Goal: Task Accomplishment & Management: Use online tool/utility

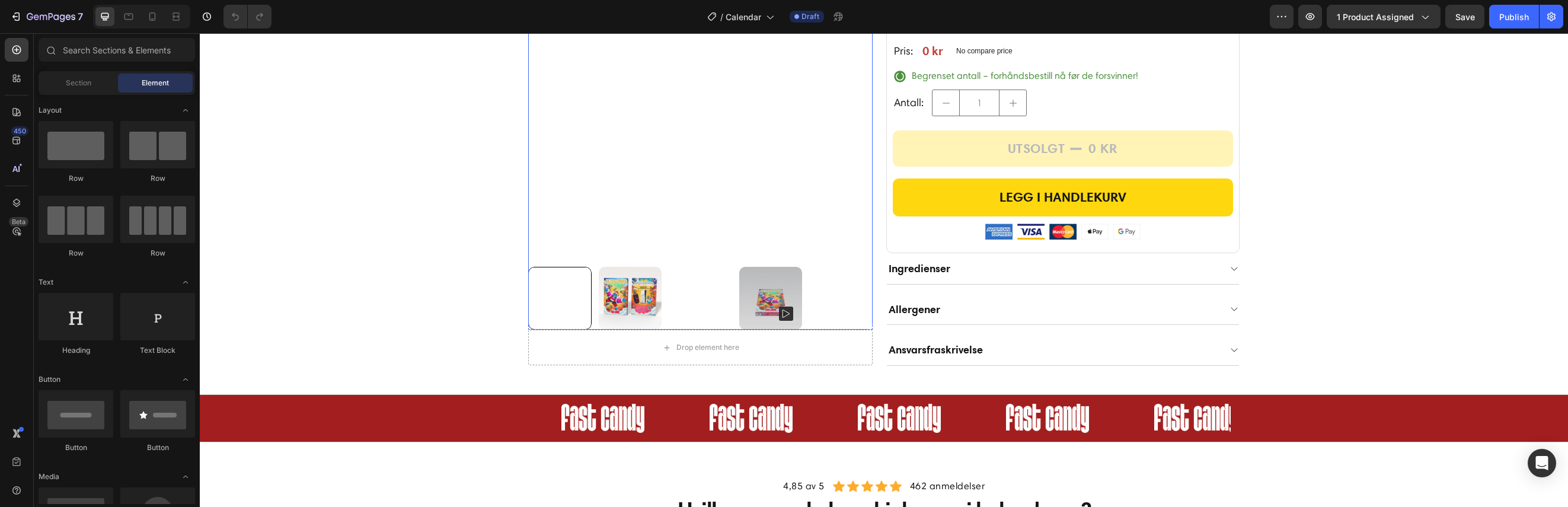
scroll to position [395, 0]
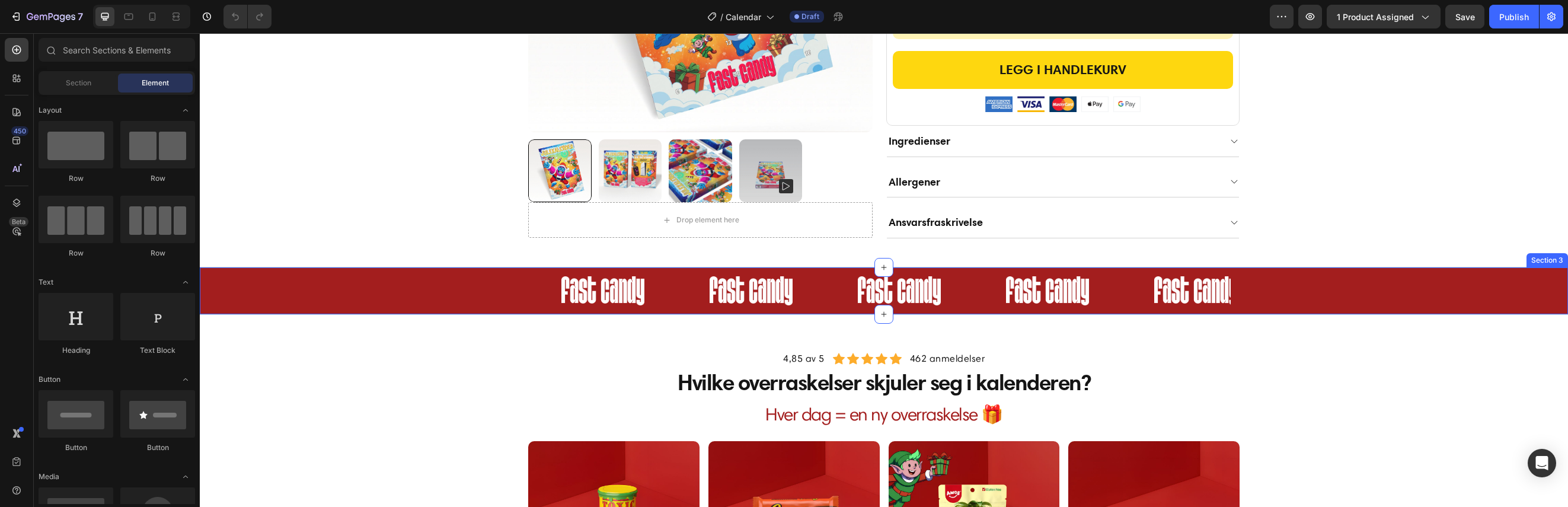
click at [513, 293] on div "Image Image Image Image Image Image Image Image Image Image Image Image Image I…" at bounding box center [884, 291] width 1368 height 29
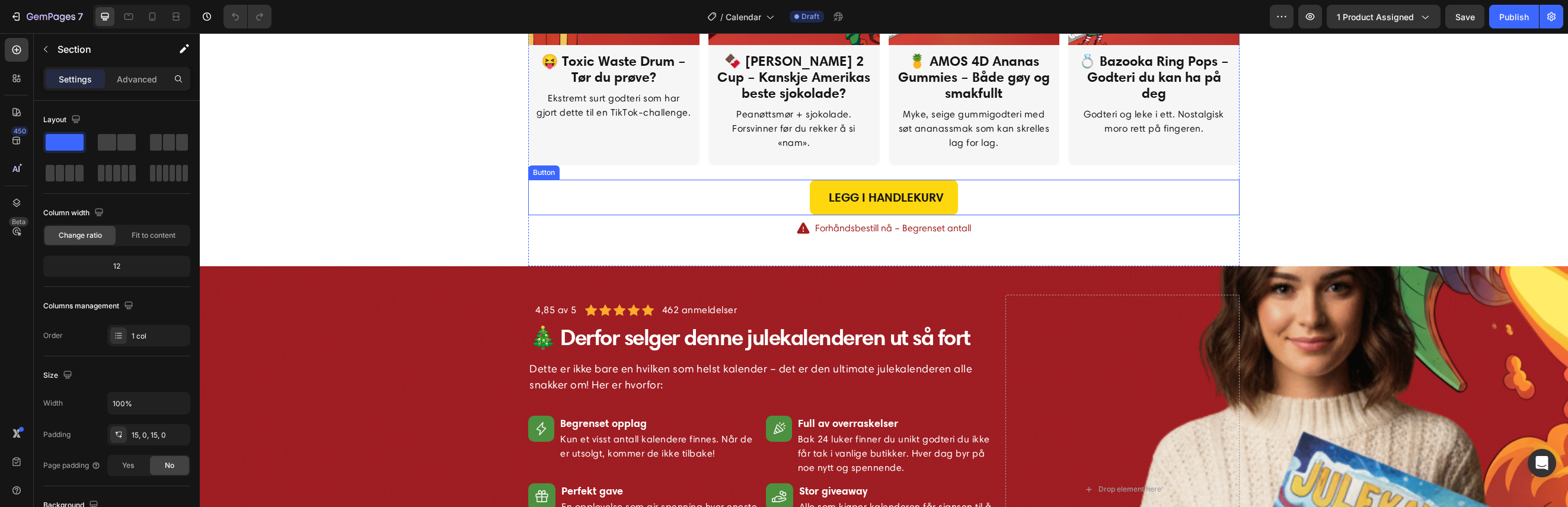
scroll to position [1027, 0]
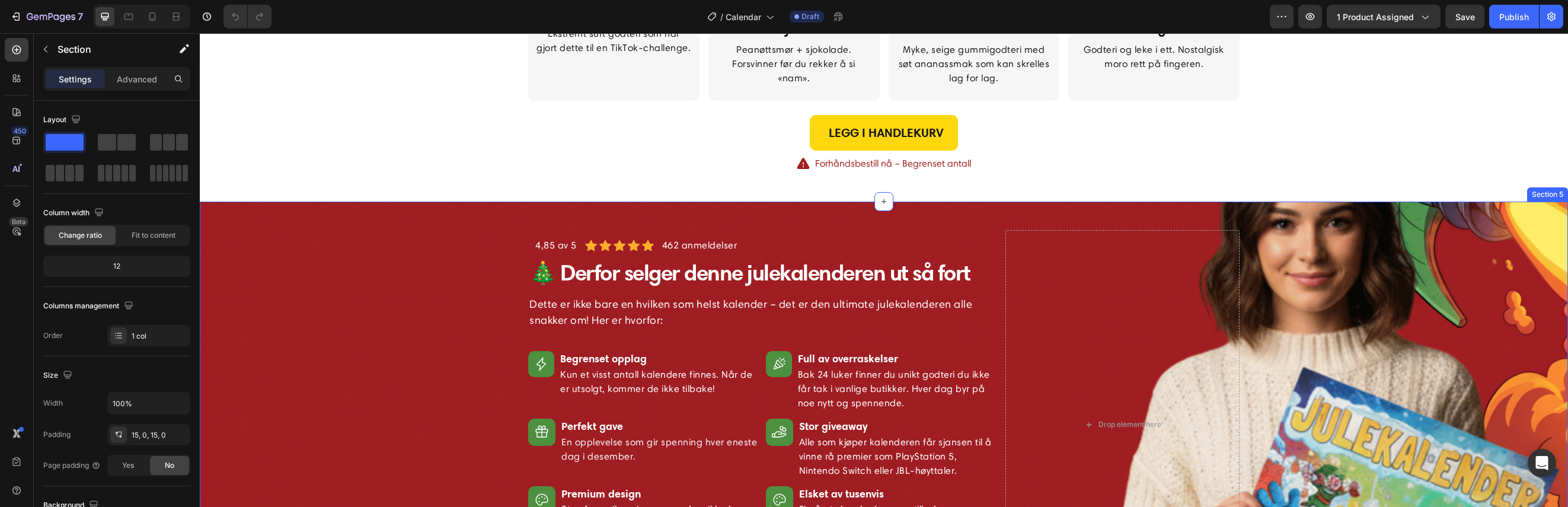
click at [1300, 352] on div "Image 4,85 av 5 Text block Icon Icon Icon Icon Icon Icon List Hoz 462 anmeldels…" at bounding box center [883, 428] width 1350 height 396
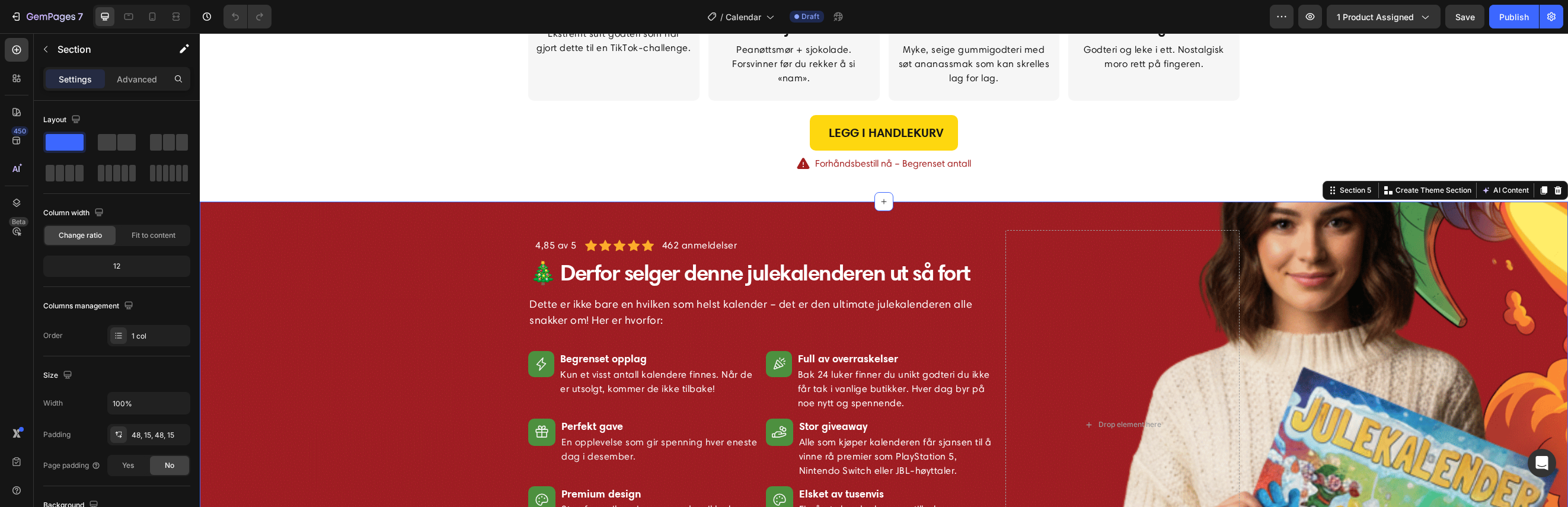
click at [1358, 341] on div "Image 4,85 av 5 Text block Icon Icon Icon Icon Icon Icon List Hoz 462 anmeldels…" at bounding box center [883, 428] width 1350 height 396
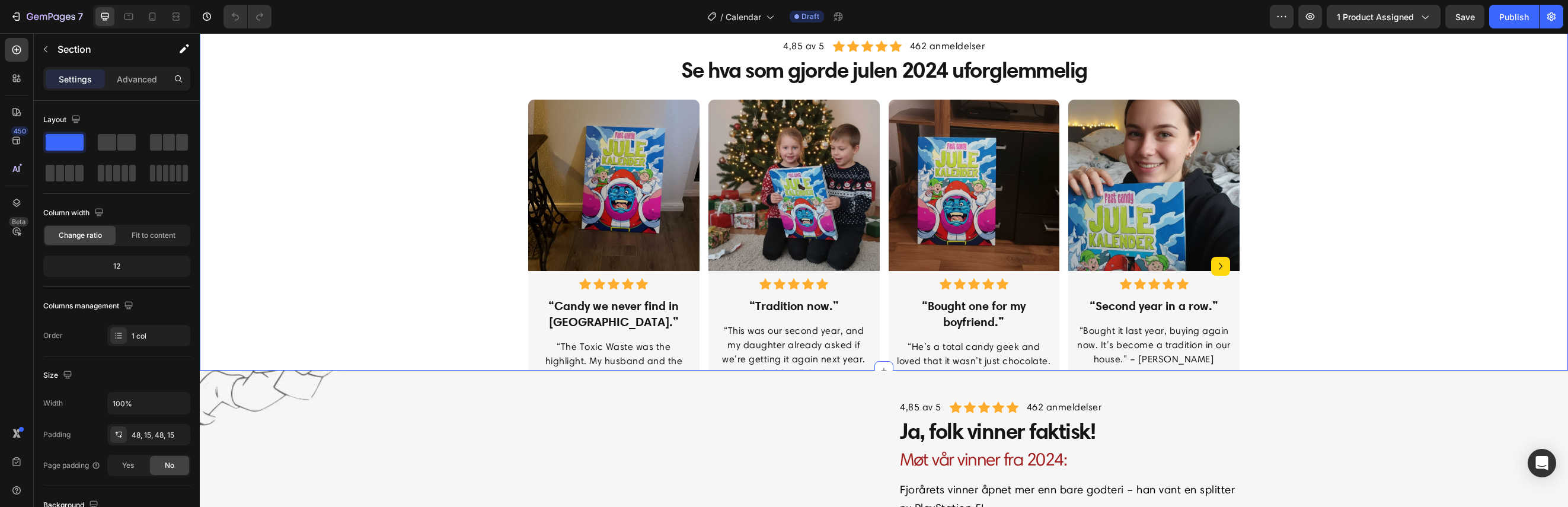
scroll to position [1739, 0]
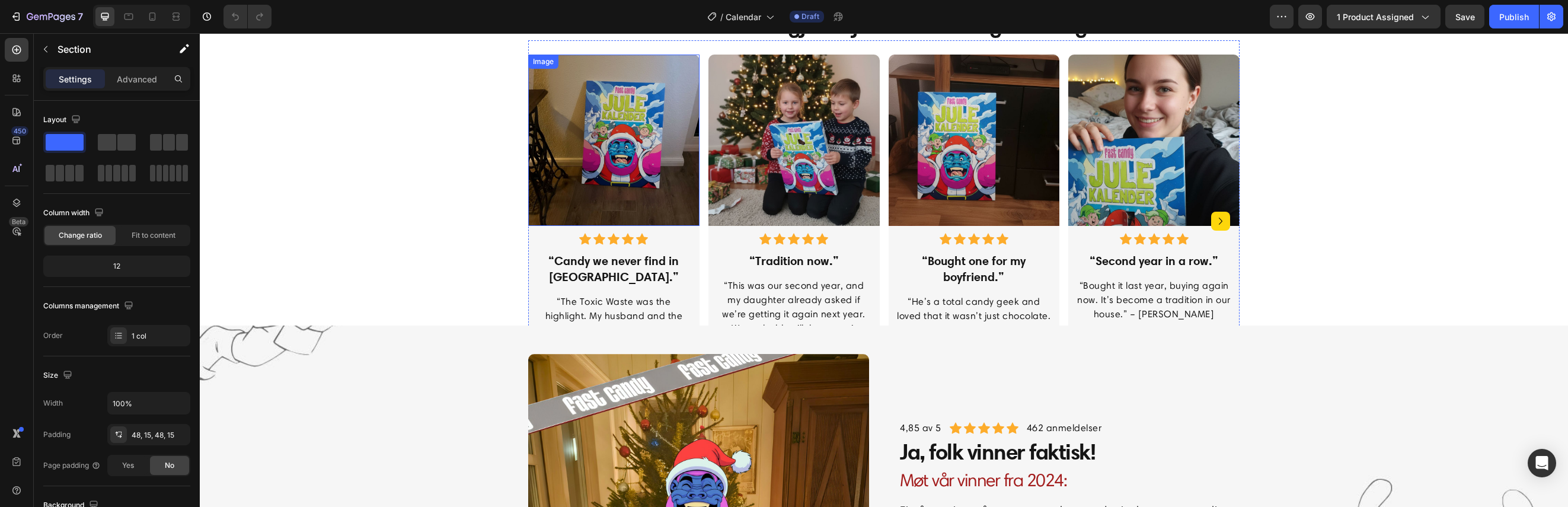
click at [598, 169] on img at bounding box center [614, 140] width 171 height 171
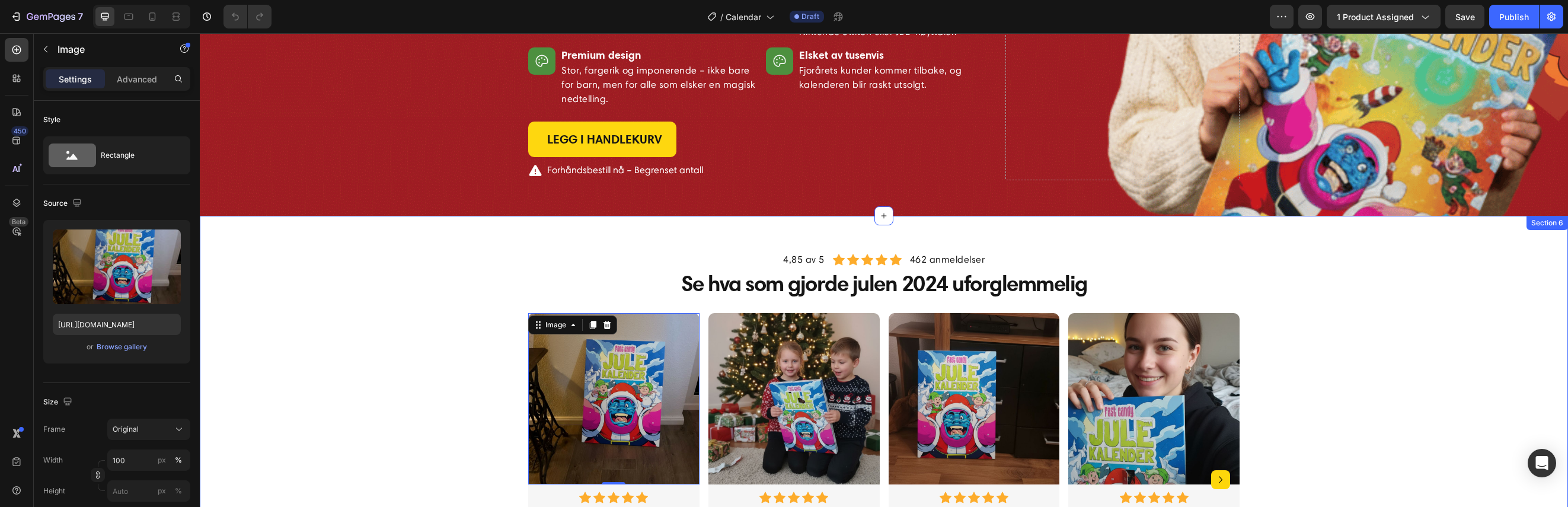
scroll to position [1423, 0]
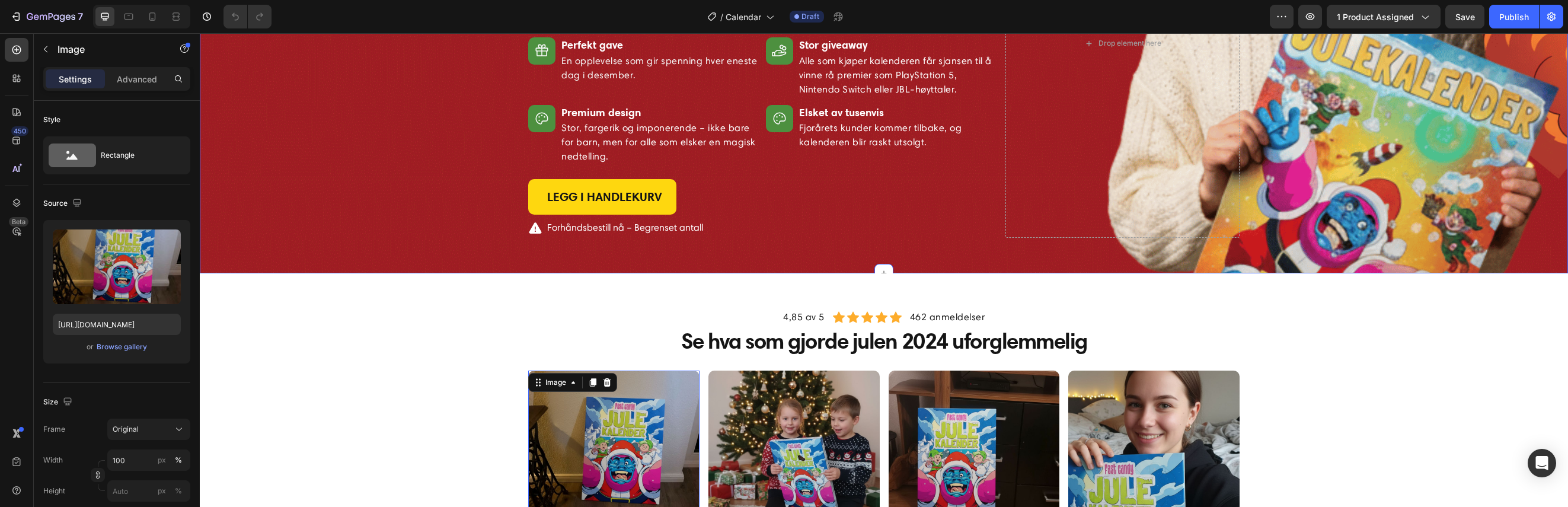
click at [450, 188] on div "Image 4,85 av 5 Text block Icon Icon Icon Icon Icon Icon List Hoz 462 anmeldels…" at bounding box center [883, 46] width 1350 height 396
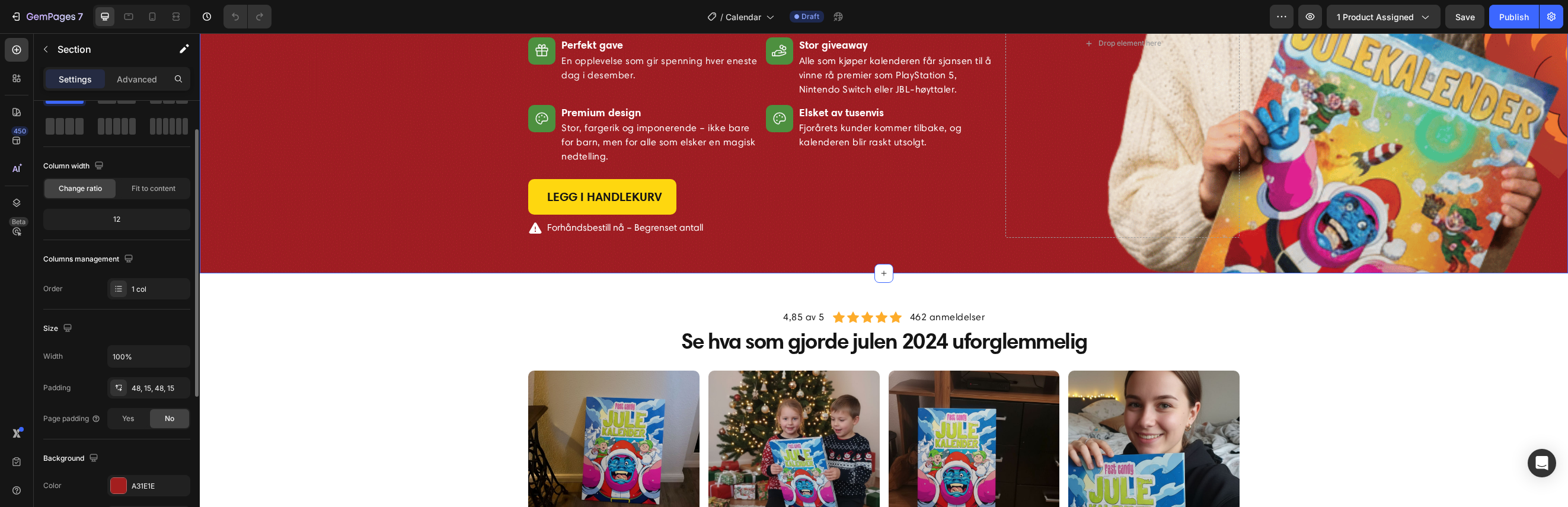
scroll to position [0, 0]
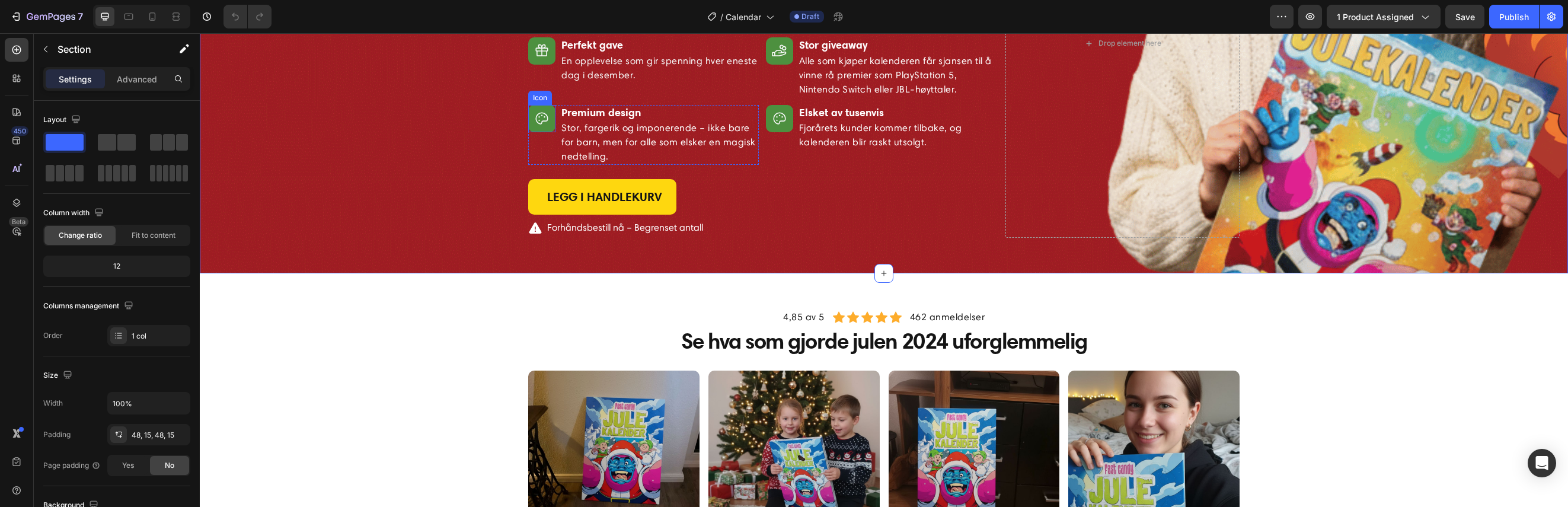
click at [541, 118] on icon at bounding box center [541, 118] width 15 height 15
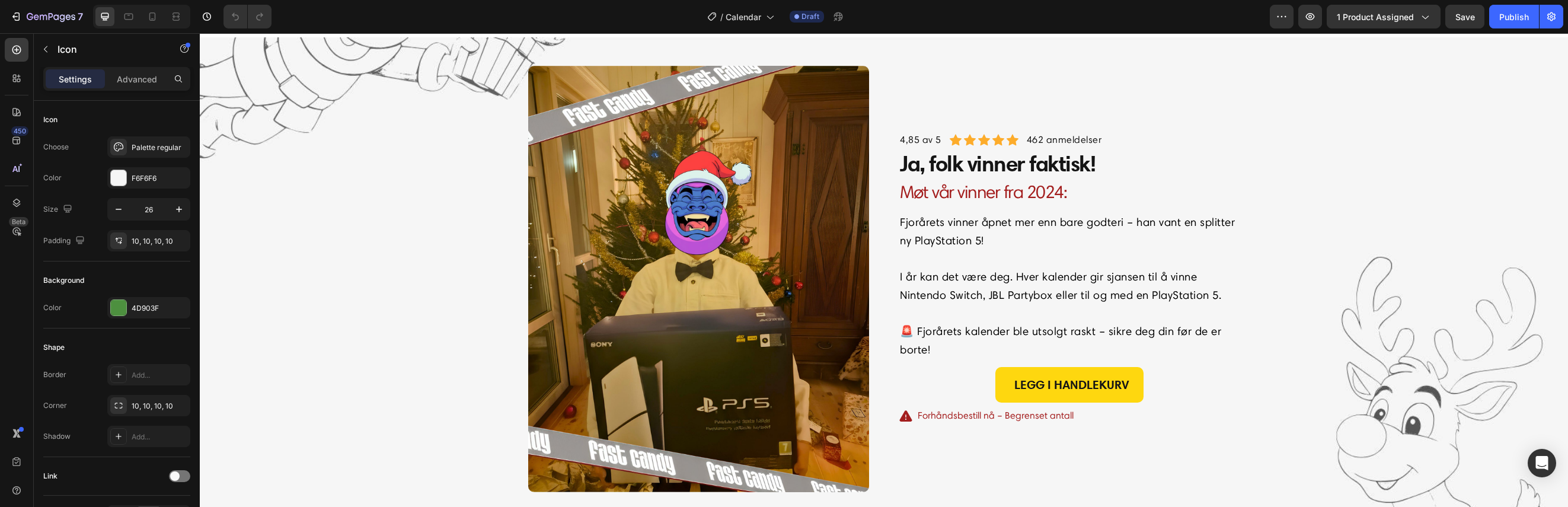
scroll to position [2213, 0]
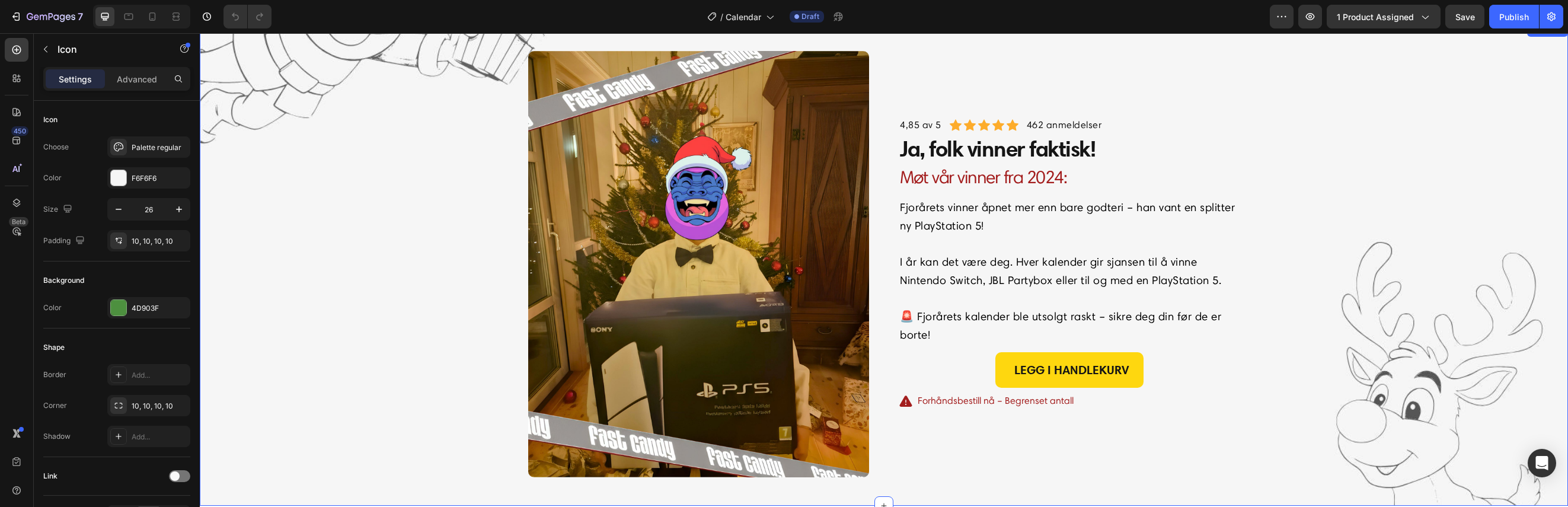
click at [438, 288] on div "Image 4,85 av 5 Text block Icon Icon Icon Icon Icon Icon List Hoz 462 anmeldels…" at bounding box center [883, 264] width 1350 height 426
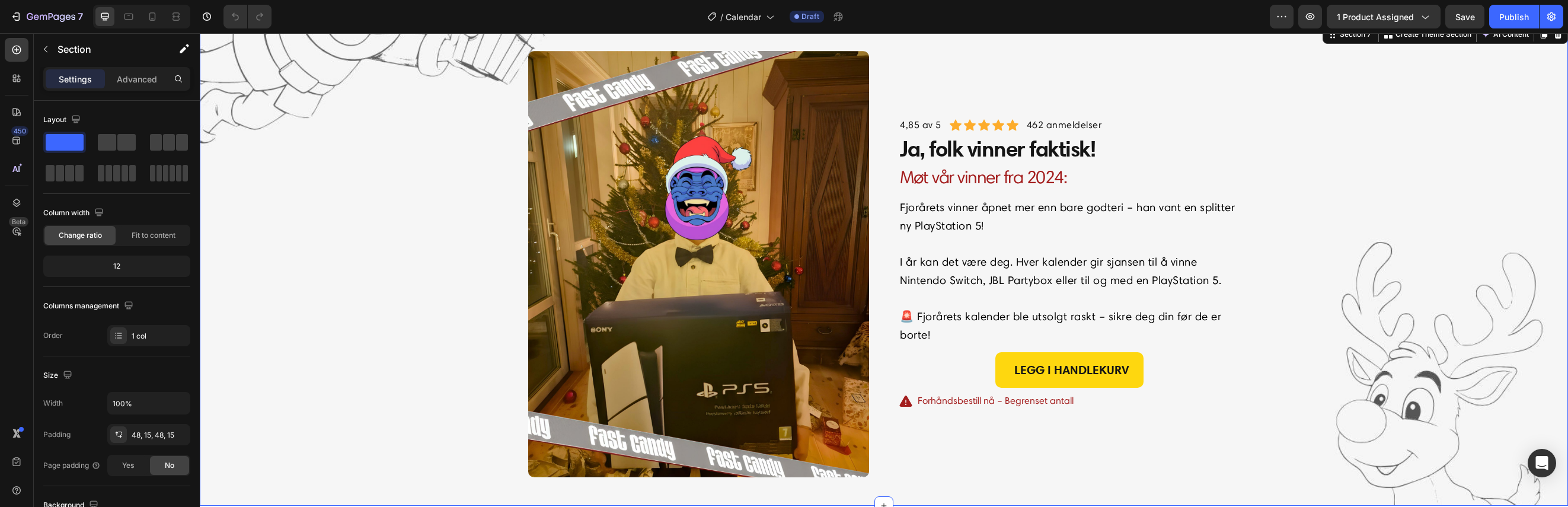
click at [434, 285] on div "Image 4,85 av 5 Text block Icon Icon Icon Icon Icon Icon List Hoz 462 anmeldels…" at bounding box center [883, 264] width 1350 height 426
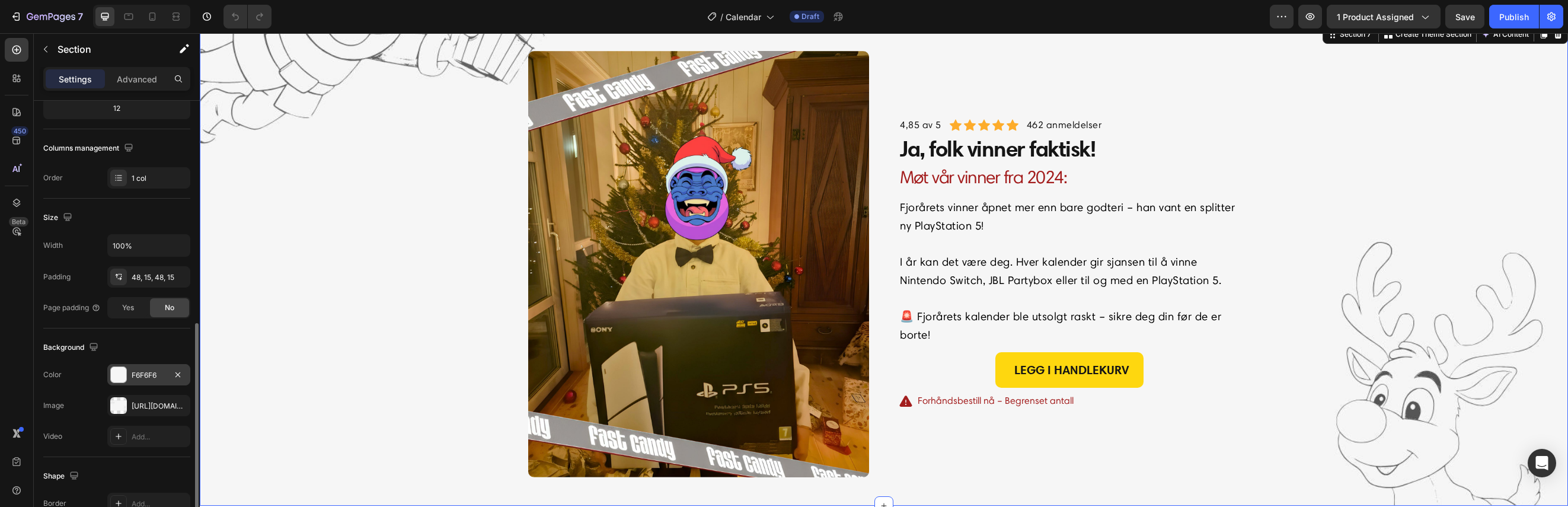
scroll to position [237, 0]
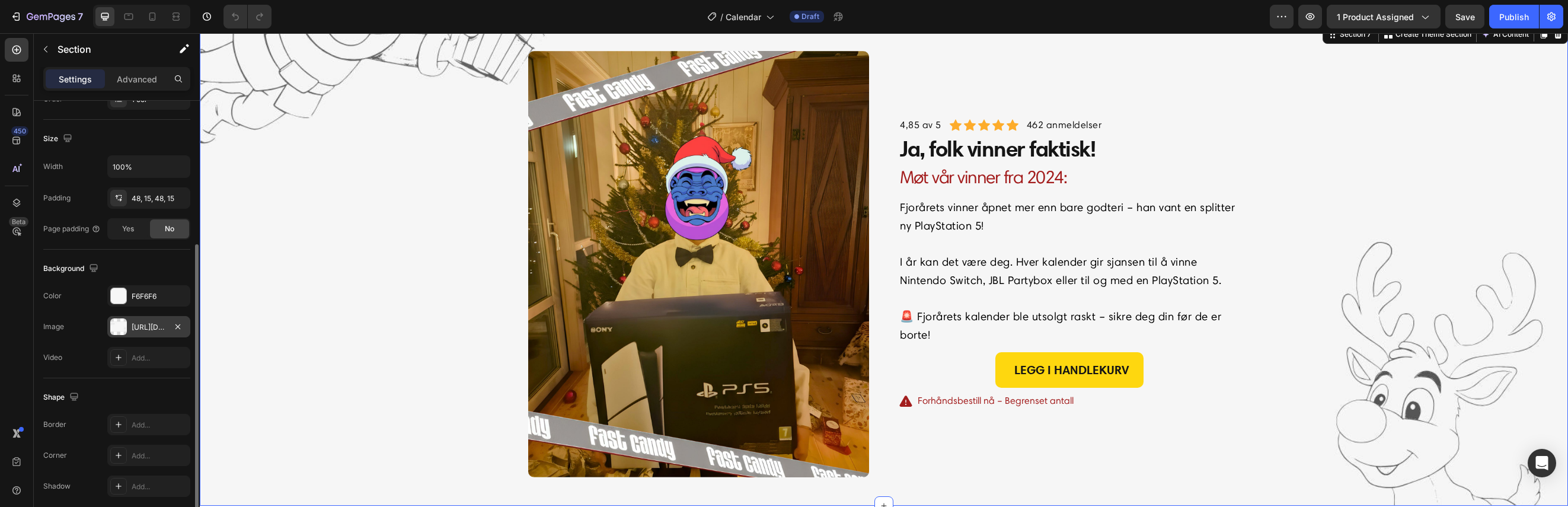
click at [143, 328] on div "[URL][DOMAIN_NAME]" at bounding box center [148, 327] width 34 height 11
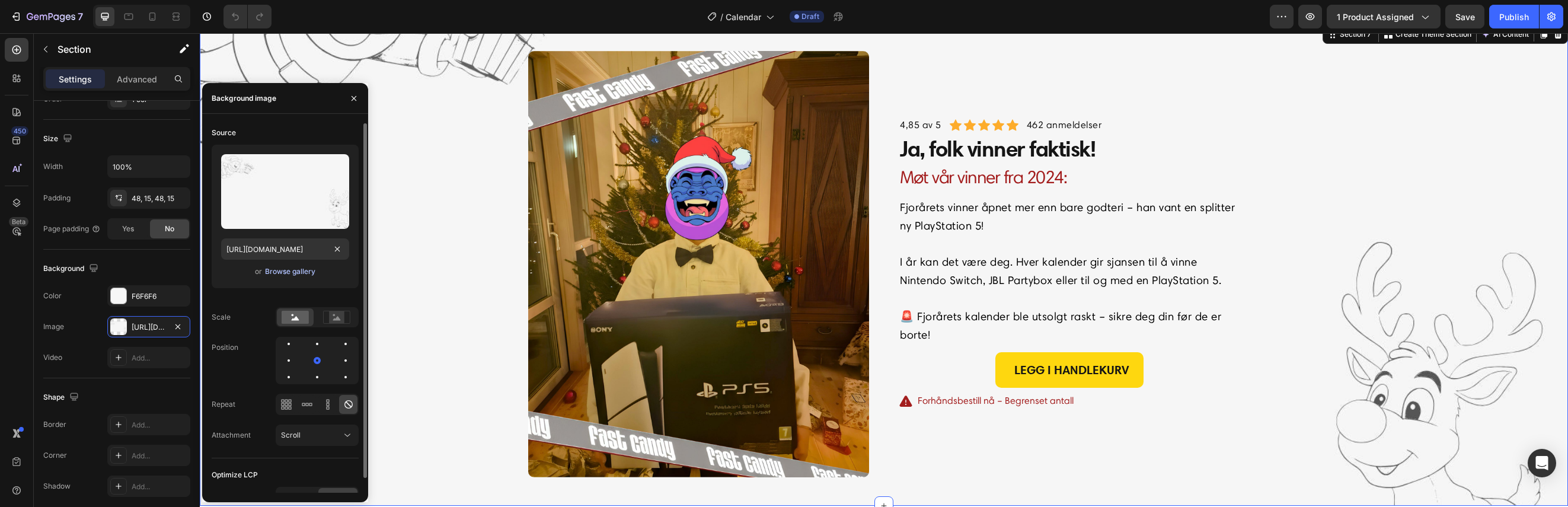
click at [288, 272] on div "Browse gallery" at bounding box center [290, 271] width 50 height 11
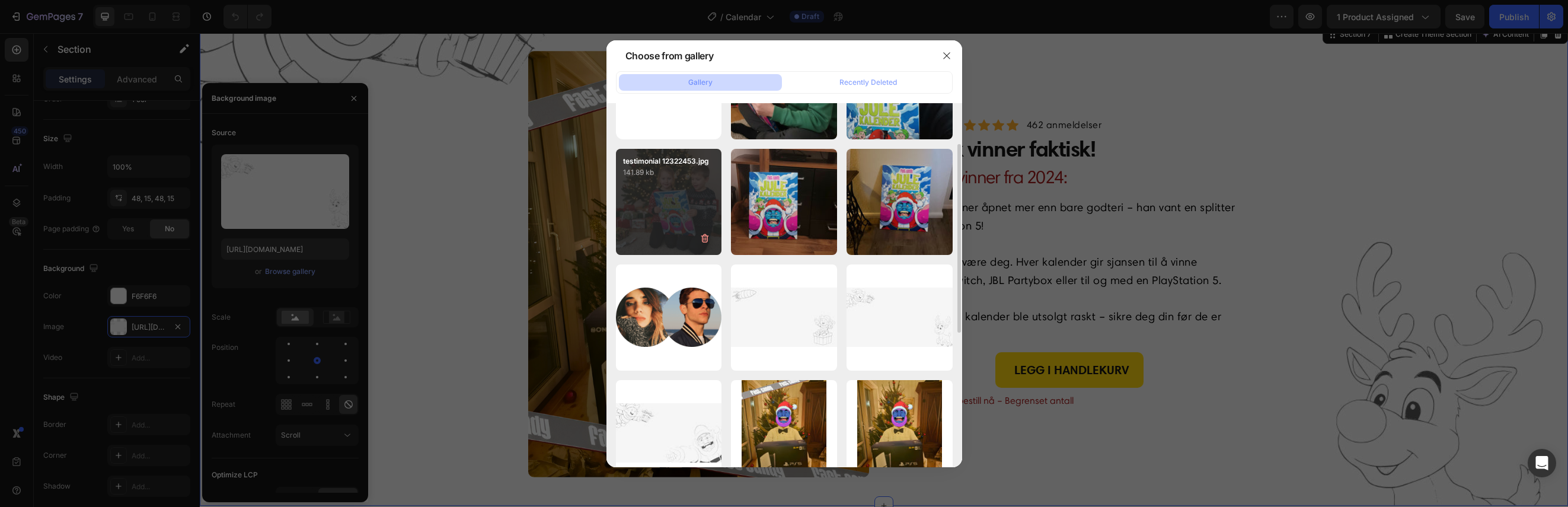
scroll to position [158, 0]
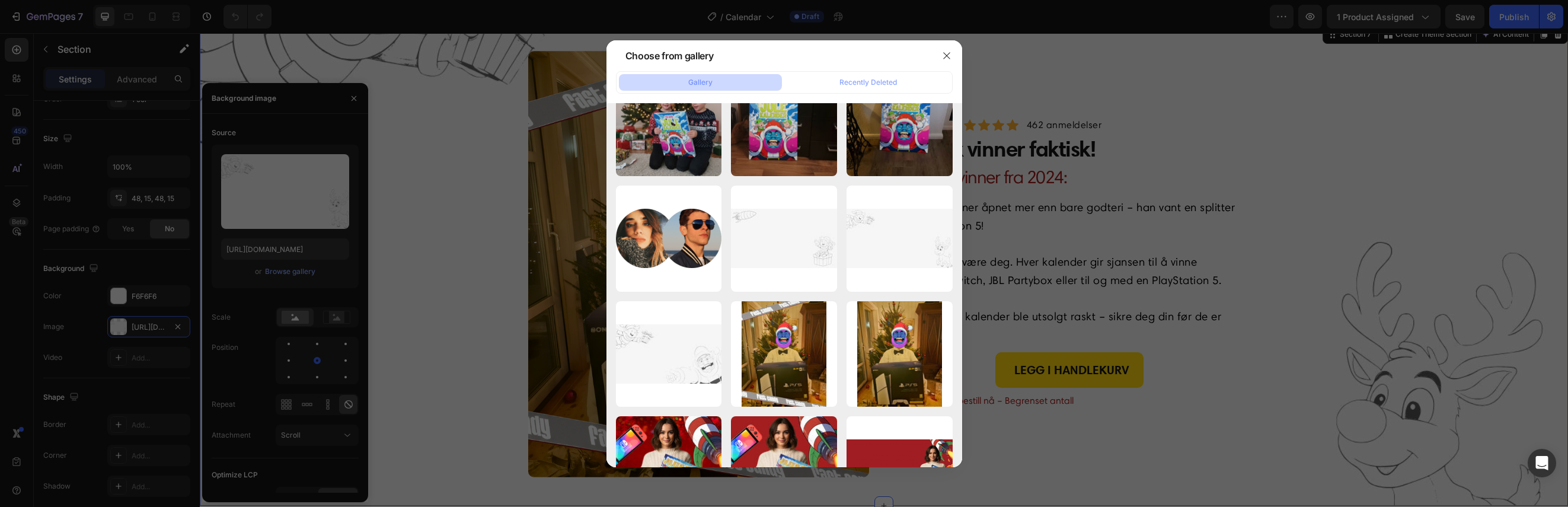
click at [462, 304] on div at bounding box center [784, 254] width 1568 height 507
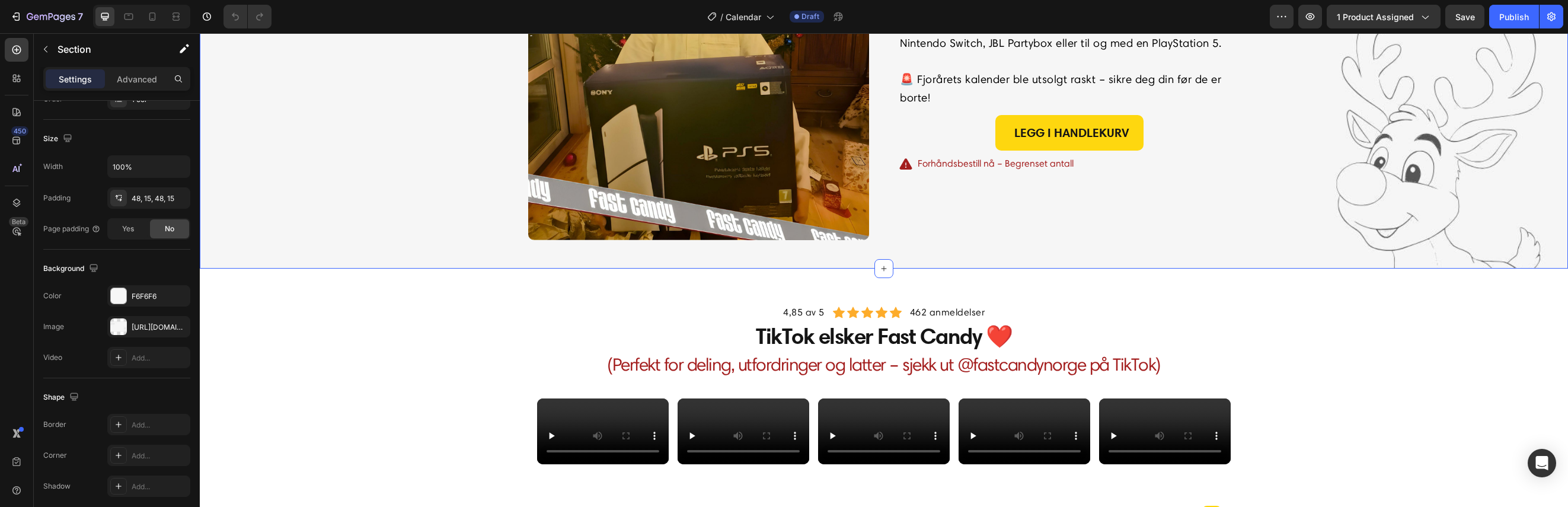
scroll to position [2608, 0]
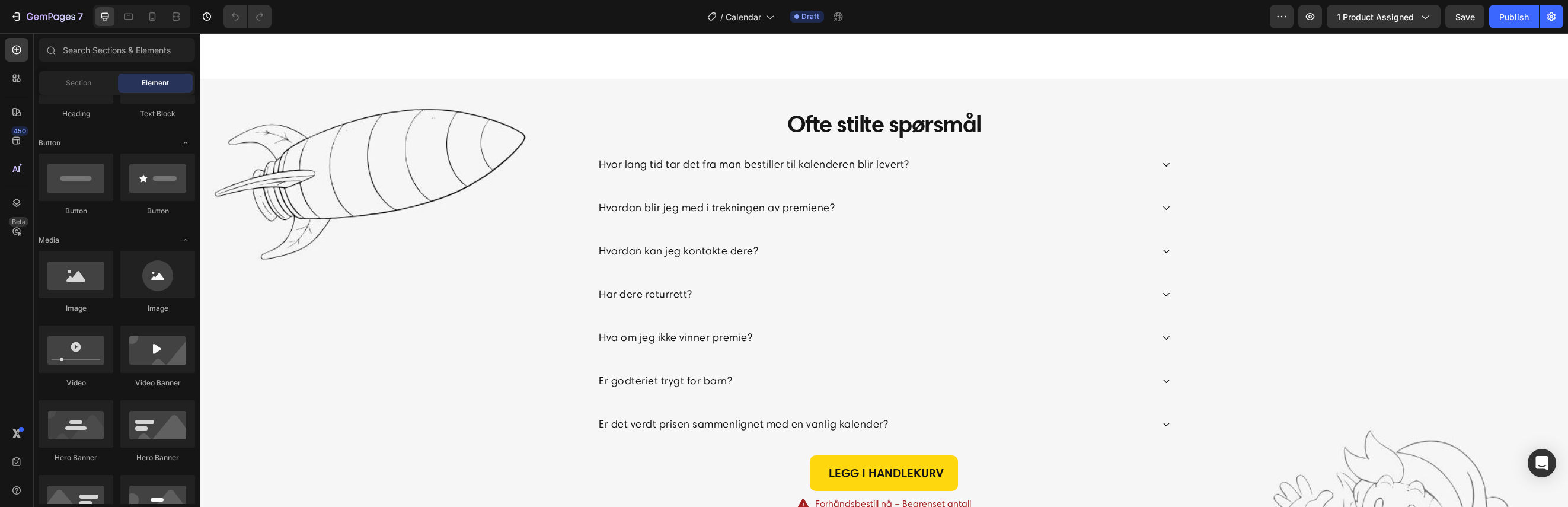
scroll to position [3083, 0]
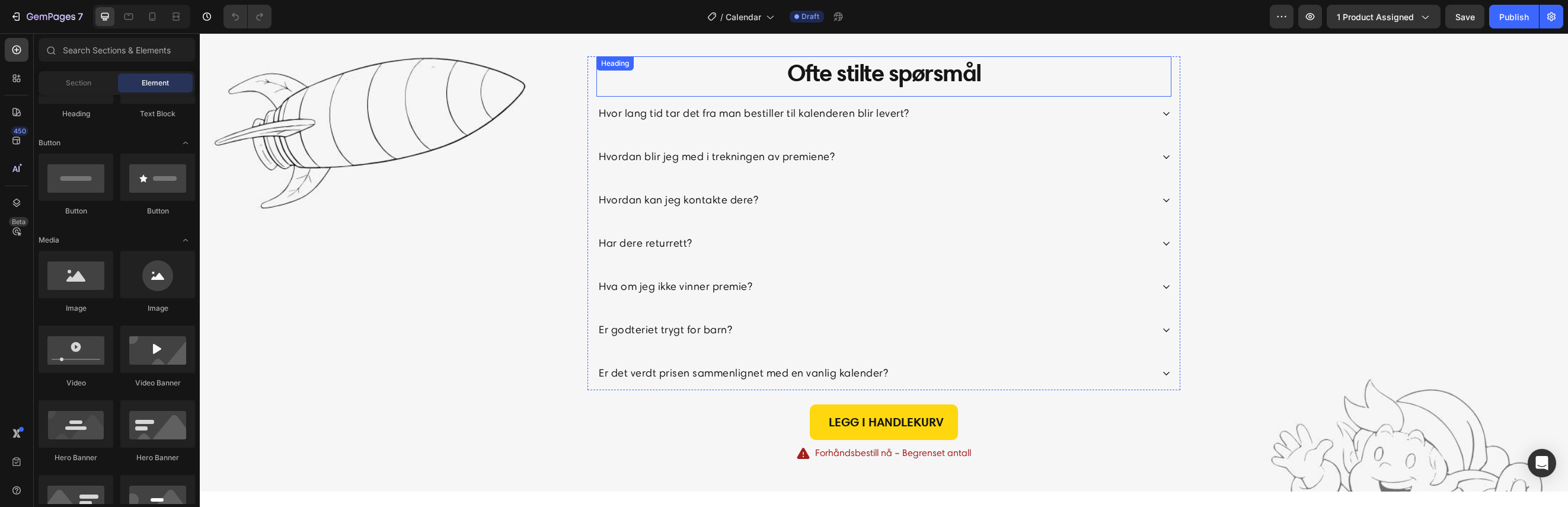
click at [694, 87] on h2 "Ofte stilte spørsmål" at bounding box center [884, 73] width 575 height 33
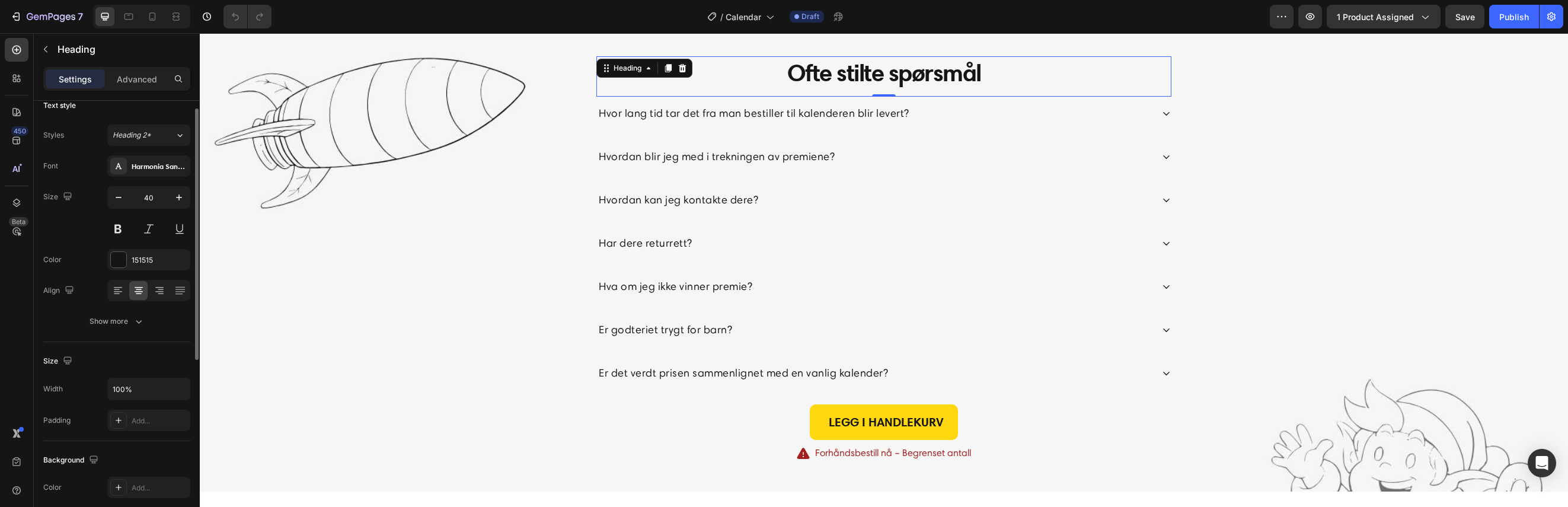
scroll to position [0, 0]
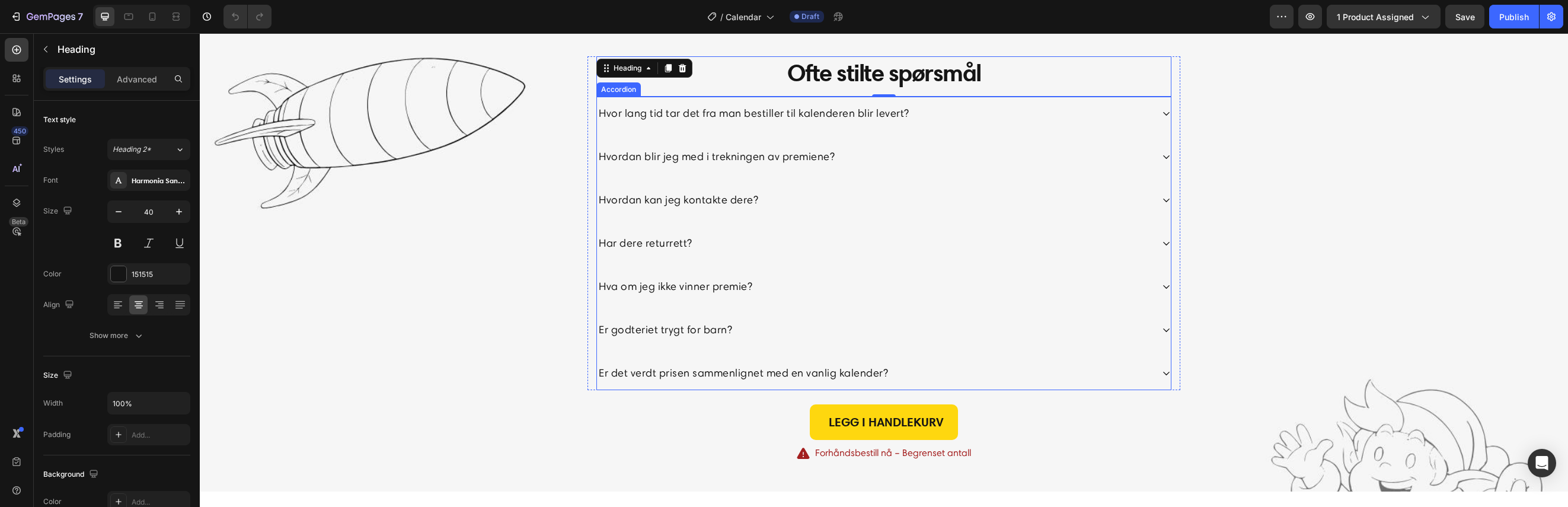
click at [787, 274] on div "Hva om jeg ikke vinner premie?" at bounding box center [884, 286] width 574 height 34
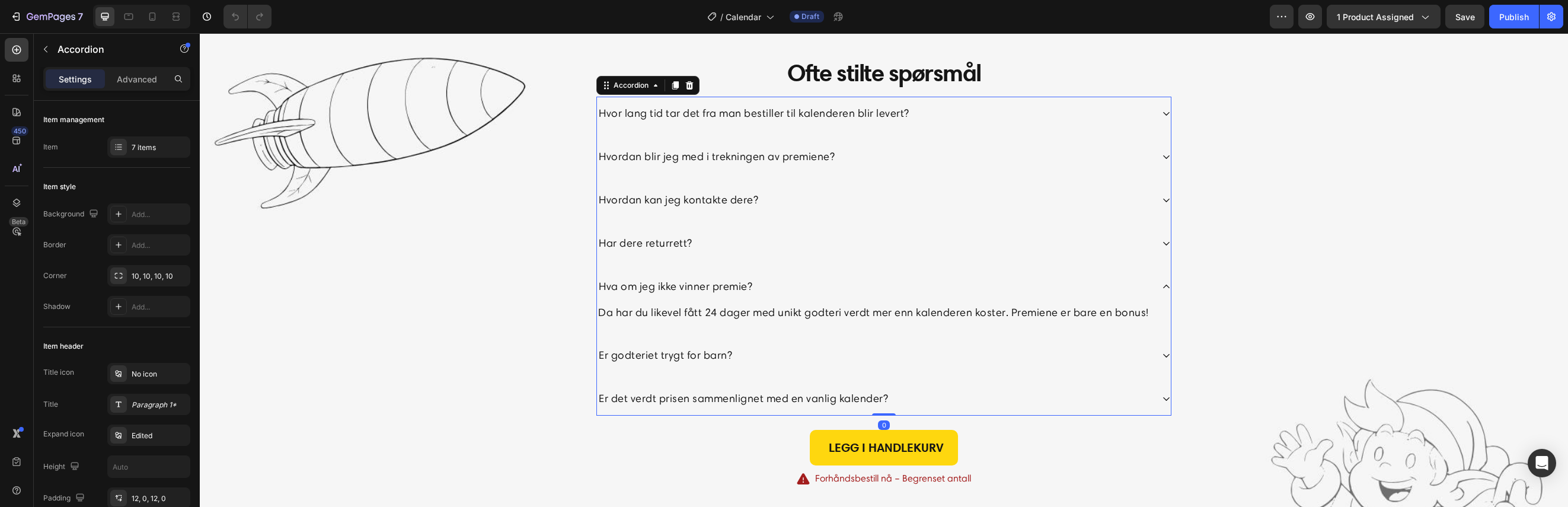
click at [768, 279] on div "Hva om jeg ikke vinner premie?" at bounding box center [874, 286] width 556 height 20
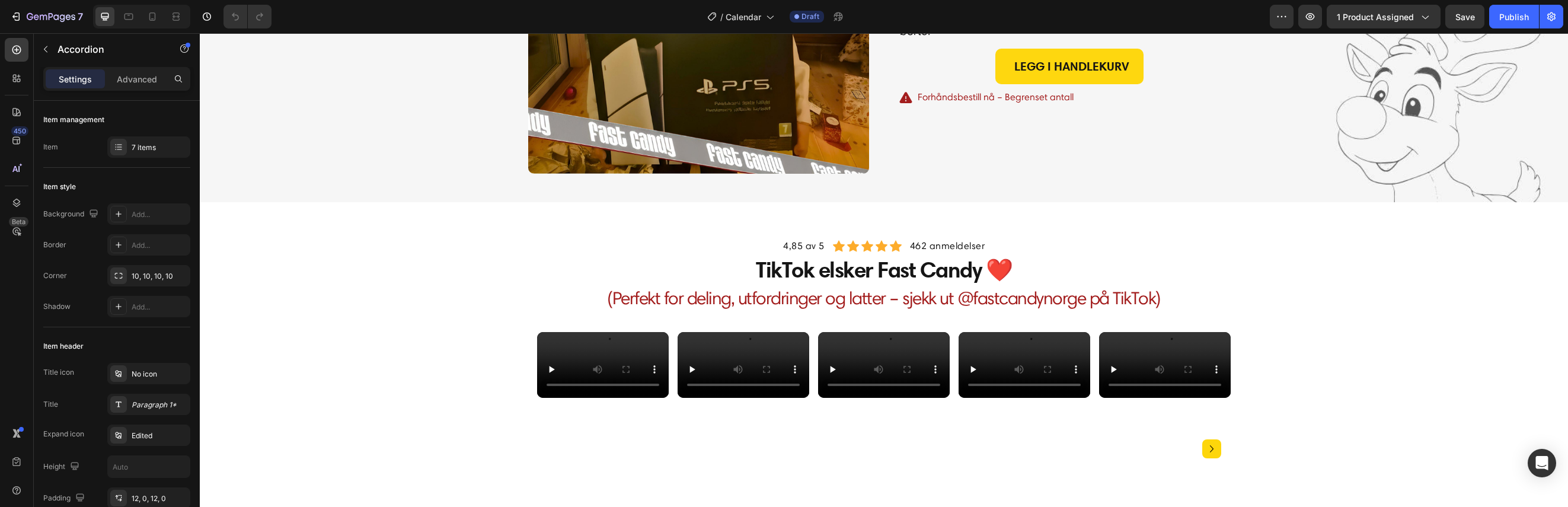
scroll to position [2292, 0]
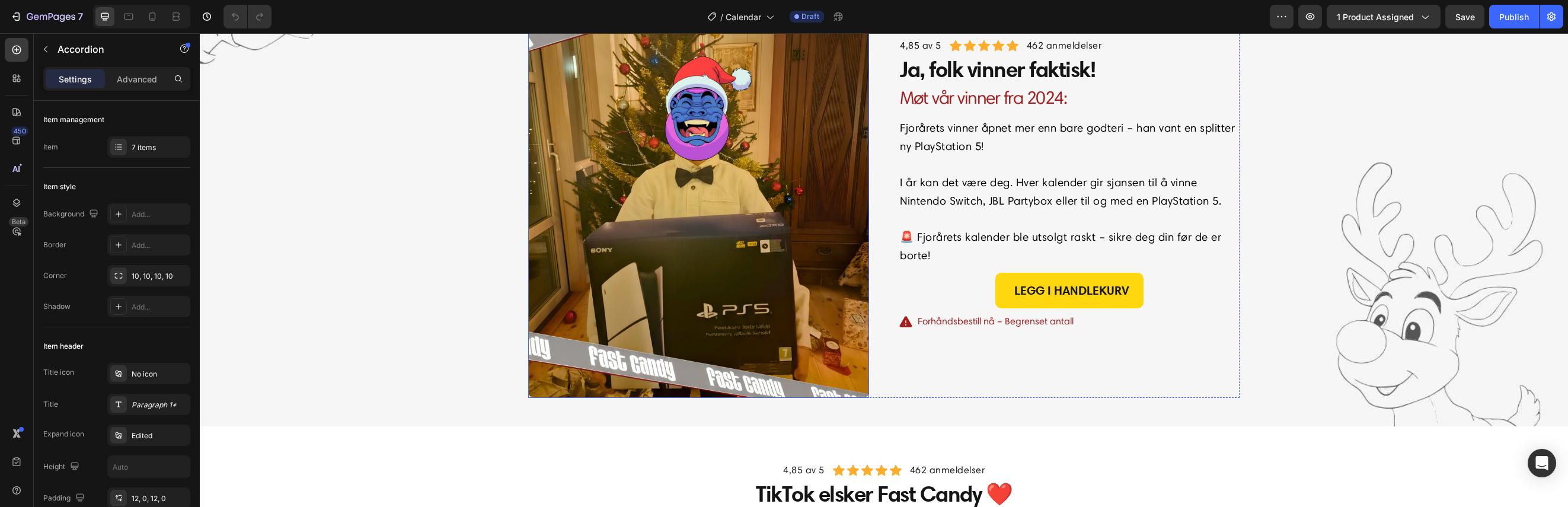
click at [655, 286] on img at bounding box center [698, 184] width 341 height 426
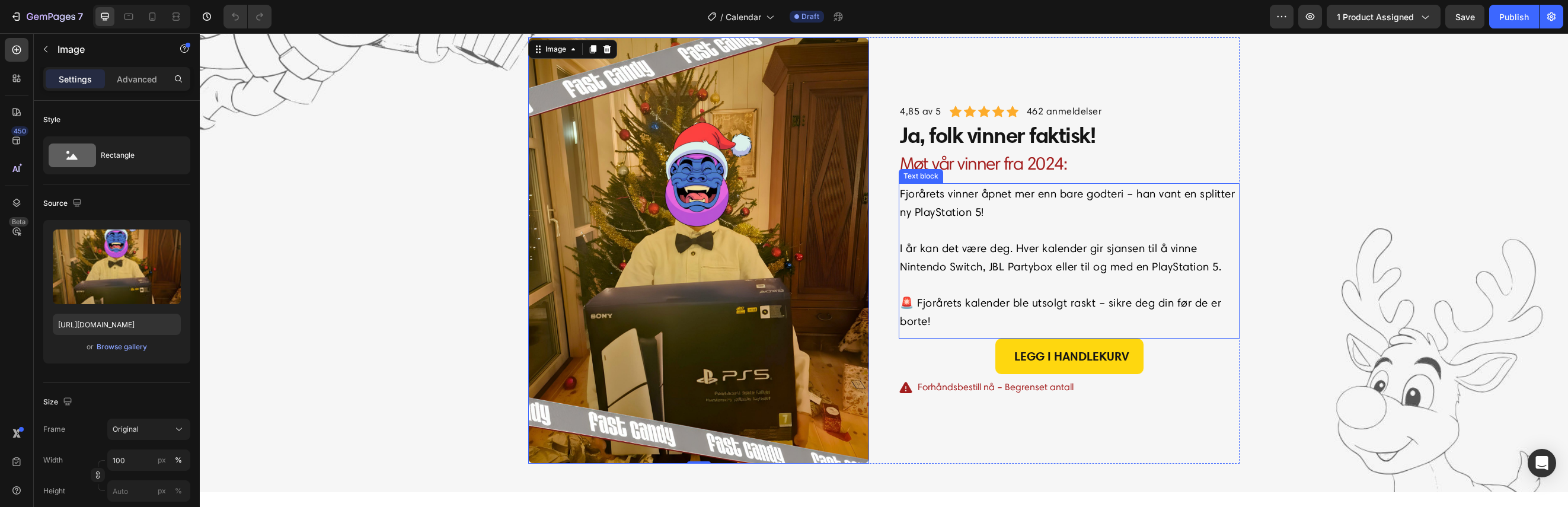
scroll to position [2213, 0]
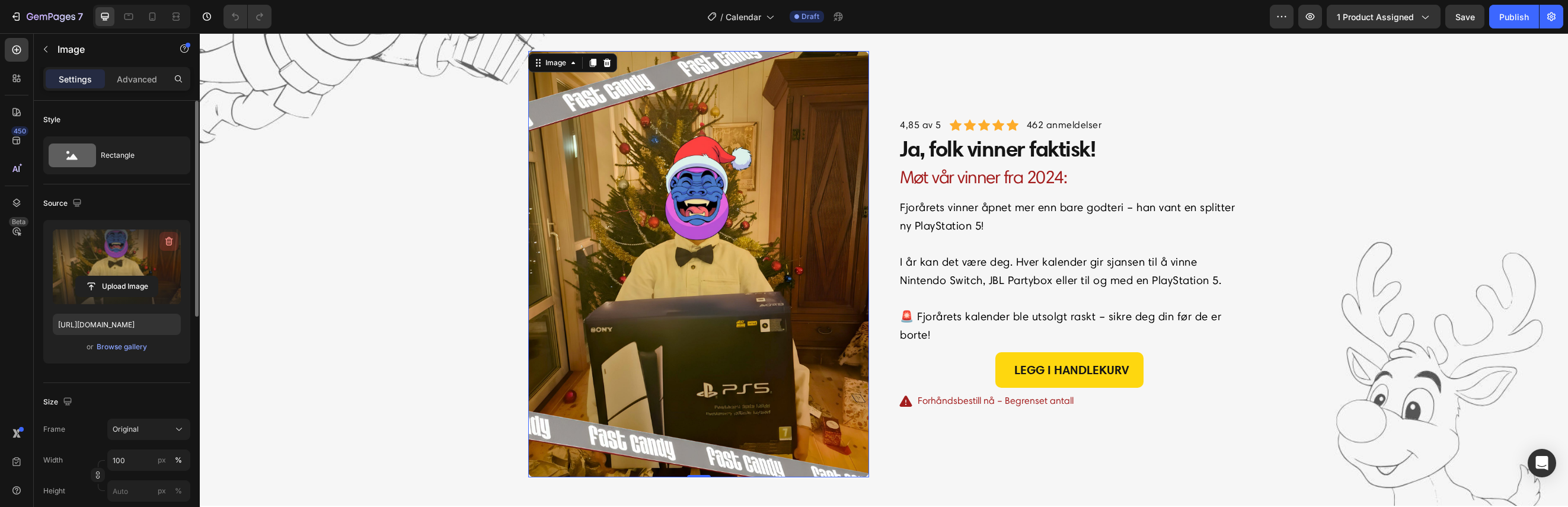
click at [166, 240] on icon "button" at bounding box center [169, 241] width 8 height 9
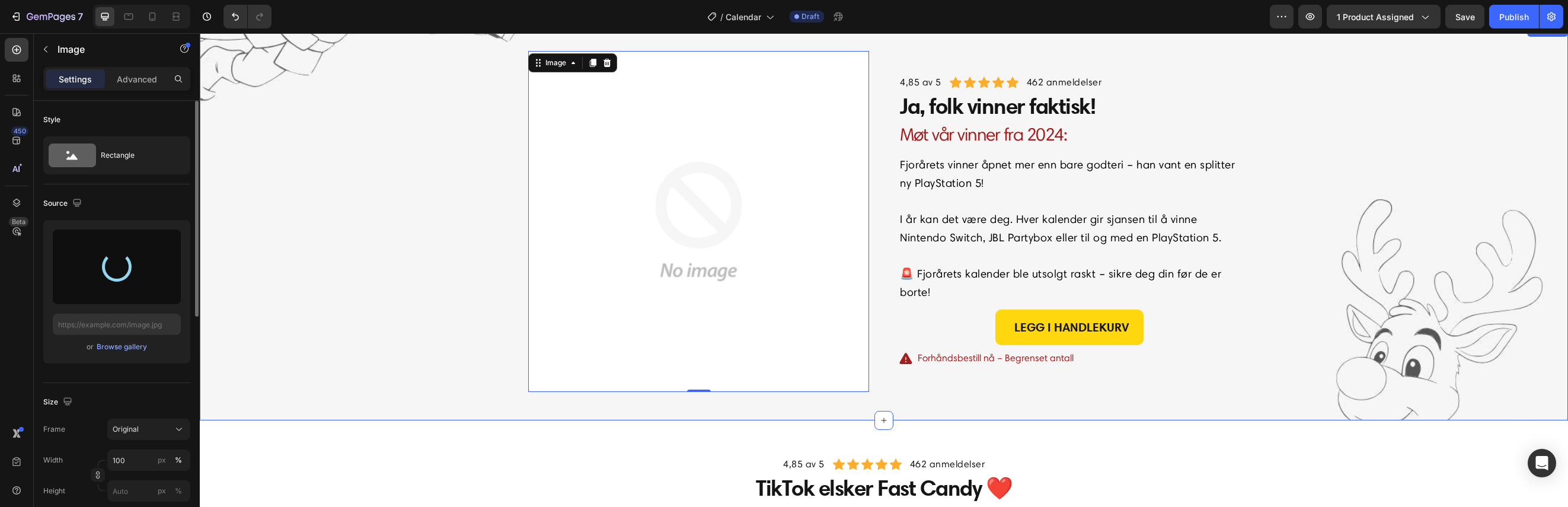
type input "[URL][DOMAIN_NAME]"
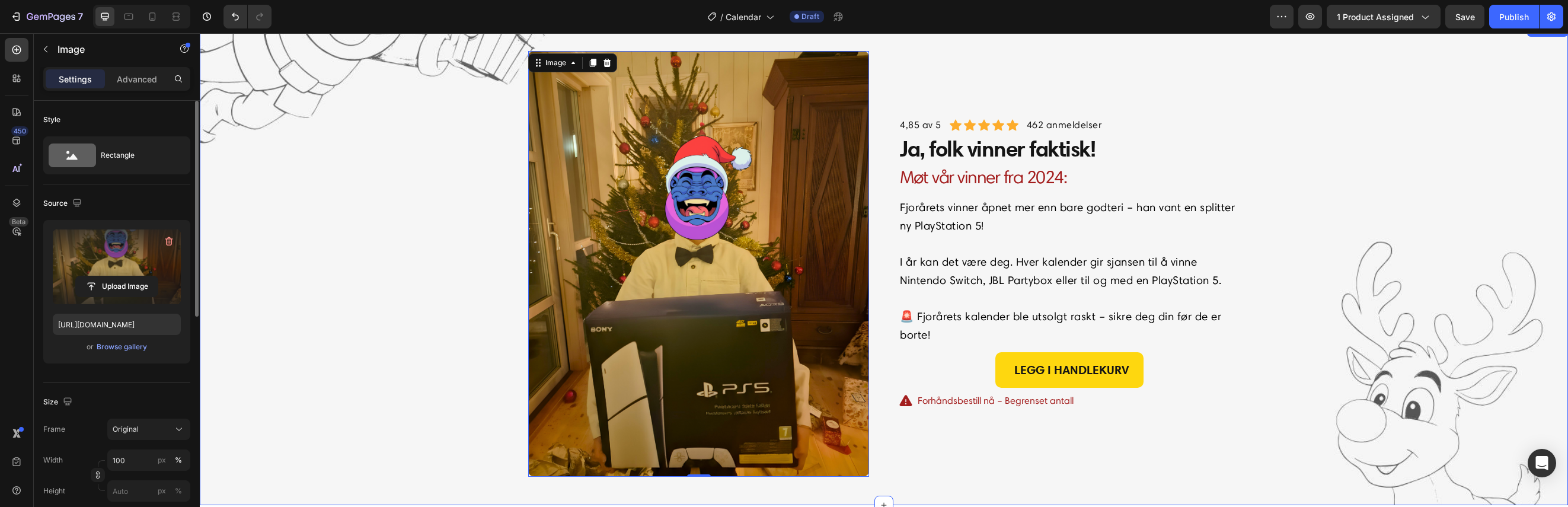
scroll to position [2141, 0]
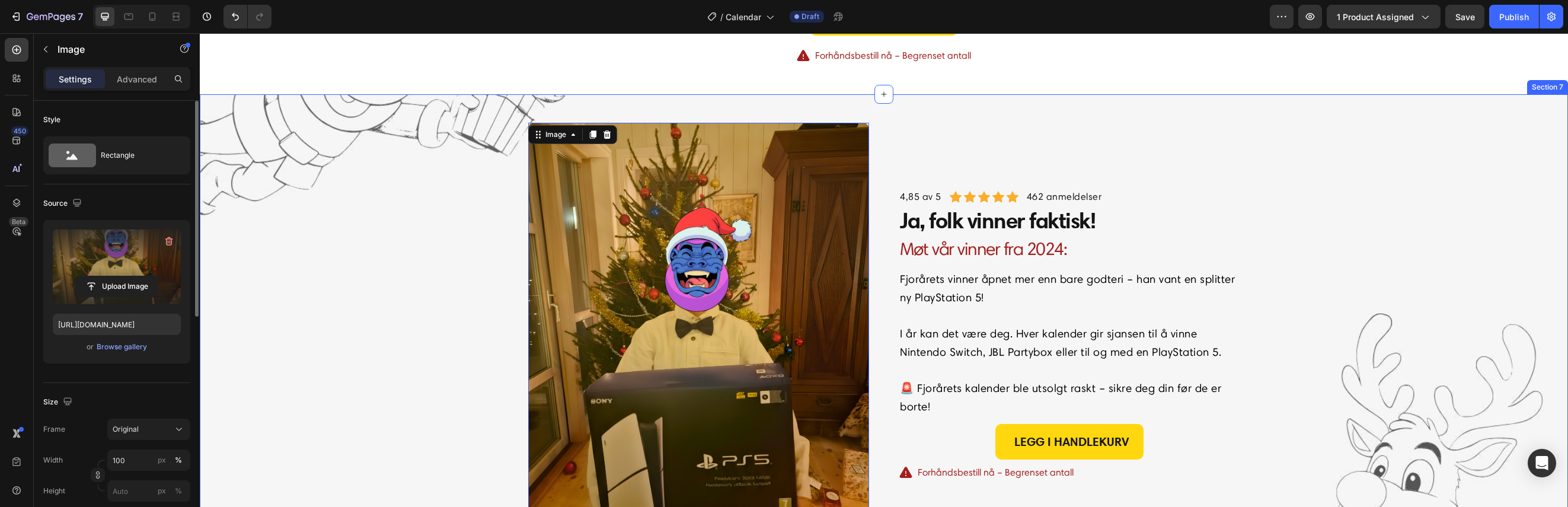
click at [354, 205] on div "Image 0 4,85 av 5 Text block Icon Icon Icon Icon Icon Icon List Hoz 462 anmelde…" at bounding box center [883, 336] width 1350 height 426
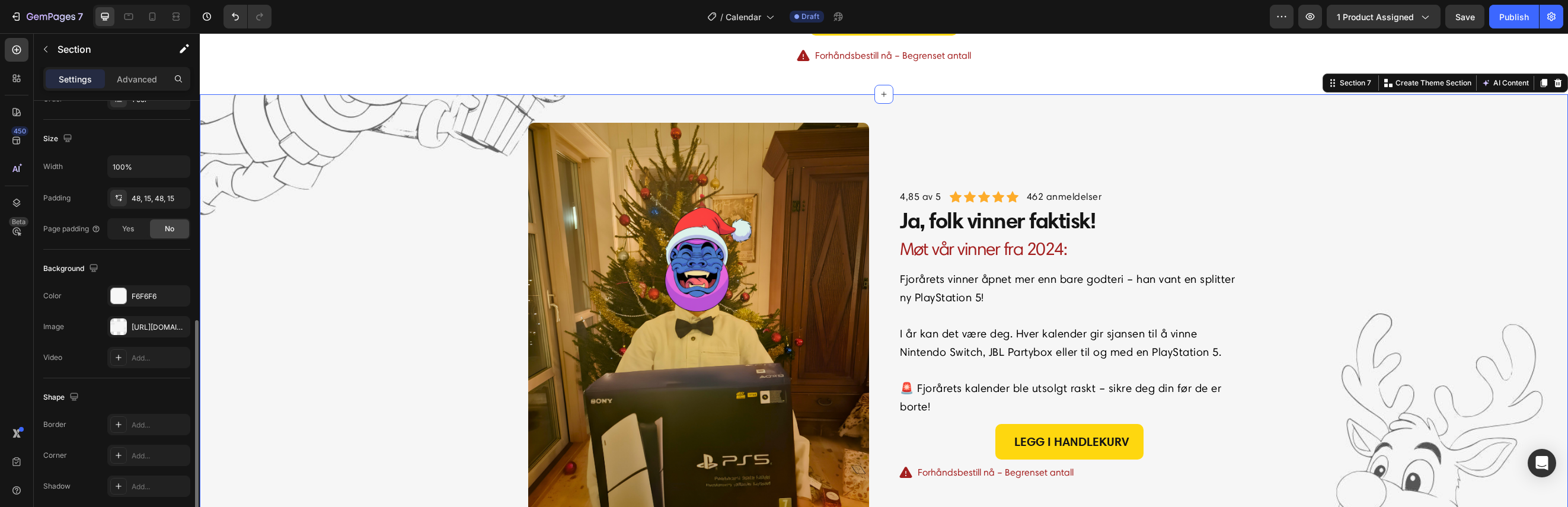
scroll to position [283, 0]
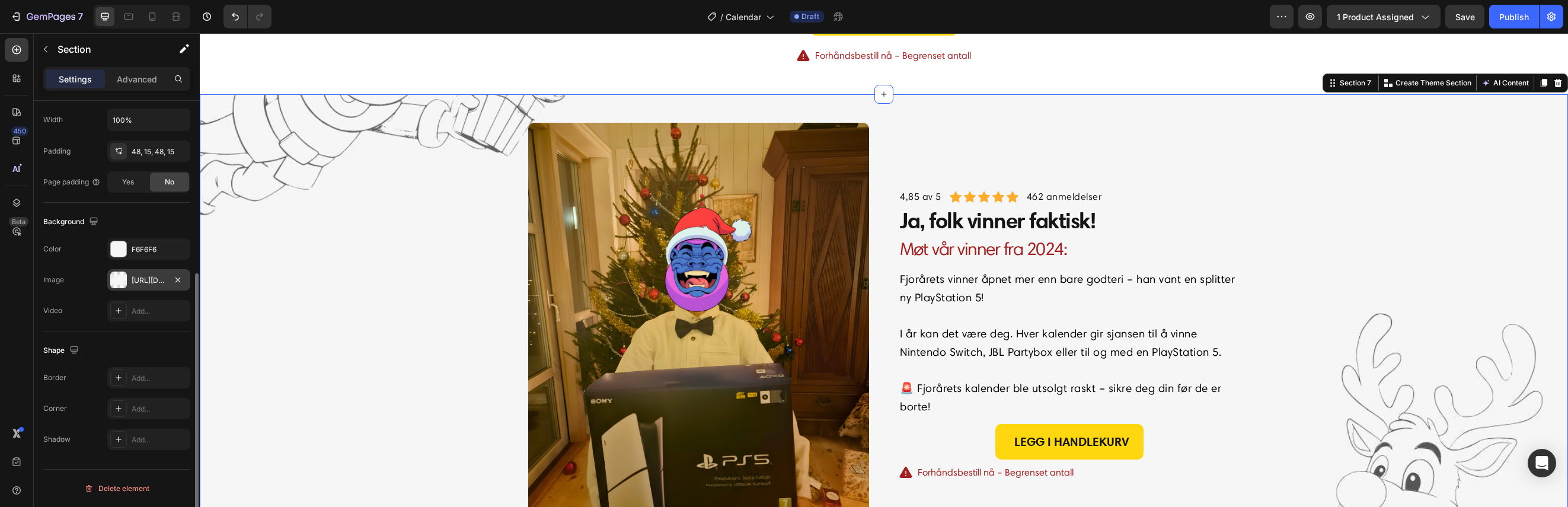
click at [144, 279] on div "[URL][DOMAIN_NAME]" at bounding box center [148, 280] width 34 height 11
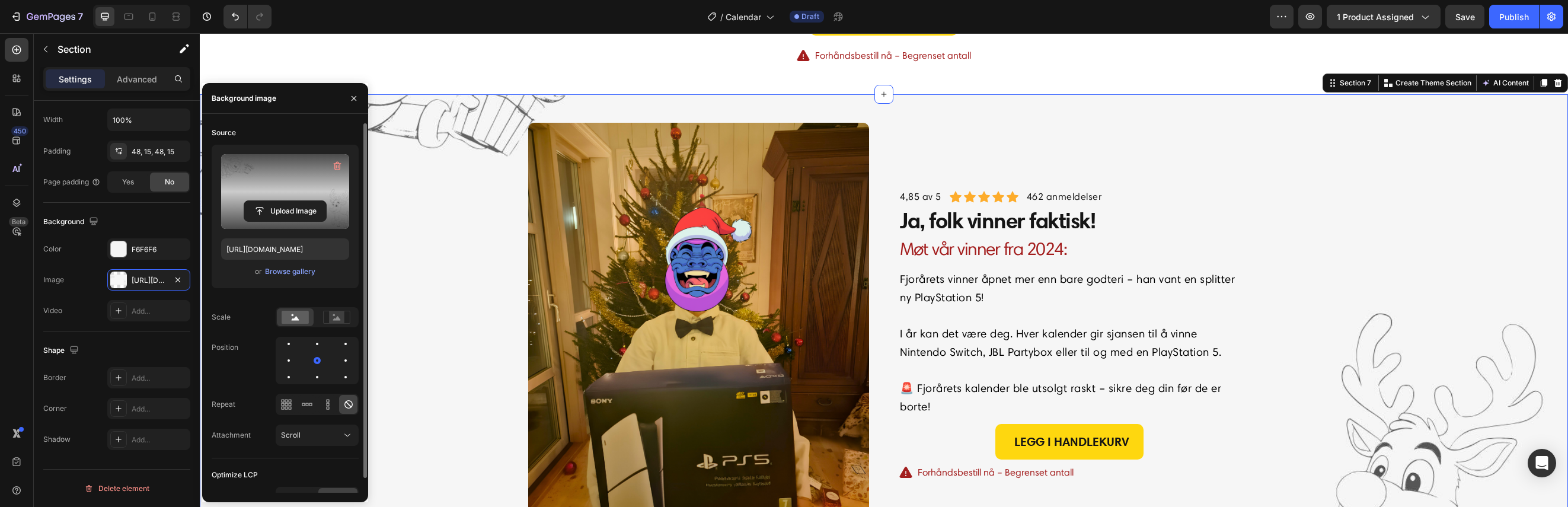
click at [288, 189] on label at bounding box center [285, 191] width 128 height 75
click at [288, 201] on input "file" at bounding box center [285, 211] width 82 height 20
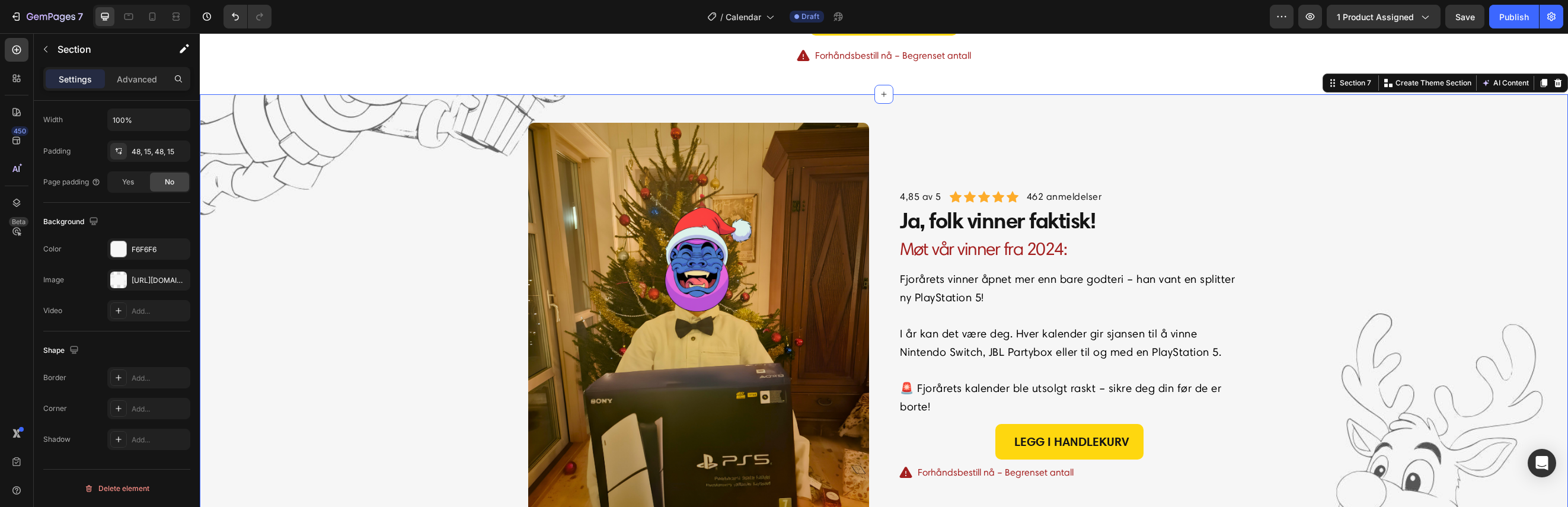
drag, startPoint x: 882, startPoint y: 95, endPoint x: 882, endPoint y: 104, distance: 9.0
click at [882, 104] on div "Image 4,85 av 5 Text block Icon Icon Icon Icon Icon Icon List Hoz 462 anmeldels…" at bounding box center [884, 336] width 1368 height 483
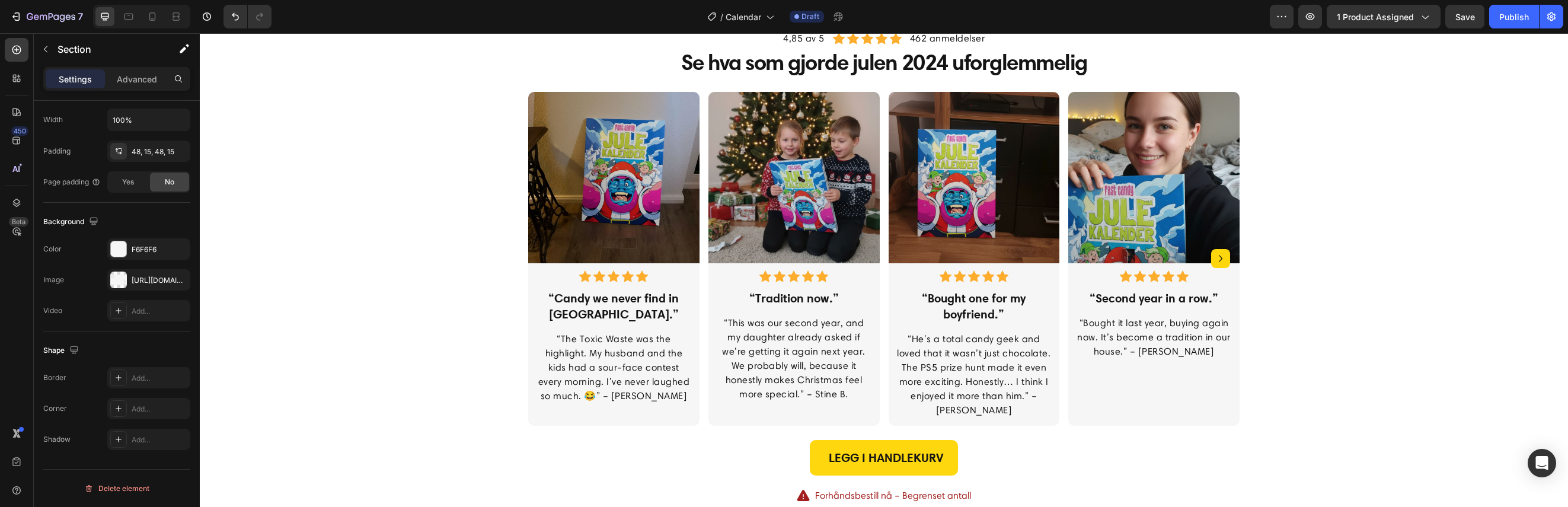
scroll to position [1588, 0]
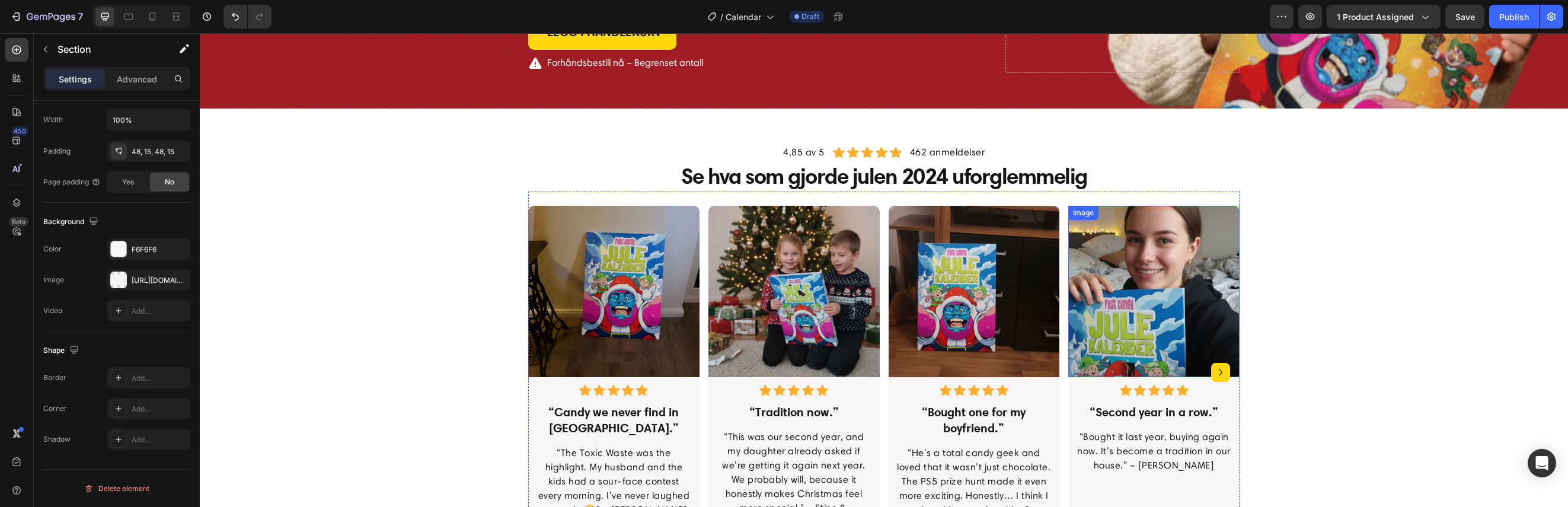
click at [1221, 376] on icon "Carousel Next Arrow" at bounding box center [1221, 373] width 15 height 15
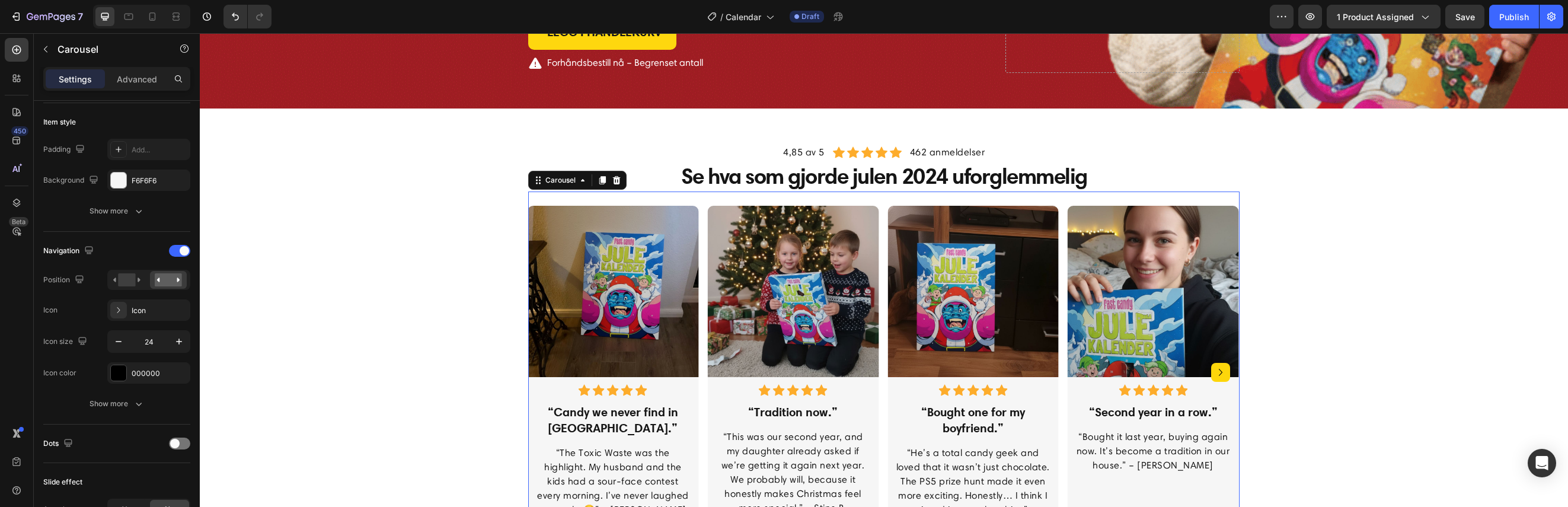
scroll to position [0, 0]
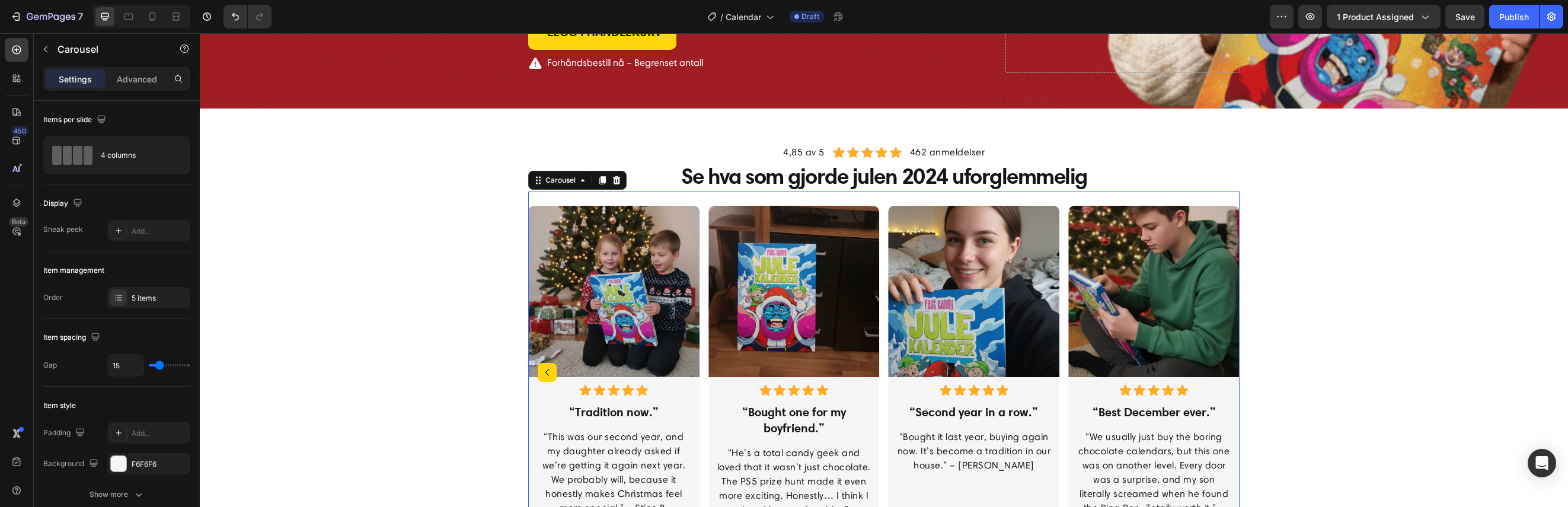
click at [543, 376] on icon "Carousel Back Arrow" at bounding box center [547, 373] width 15 height 15
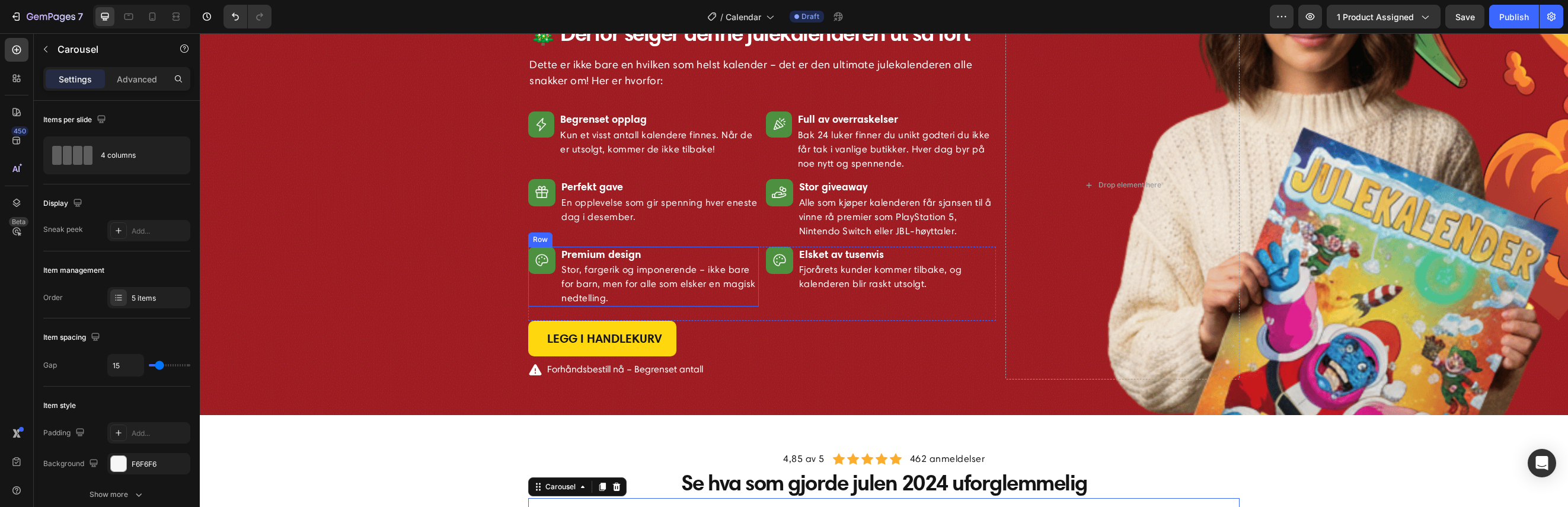
scroll to position [1193, 0]
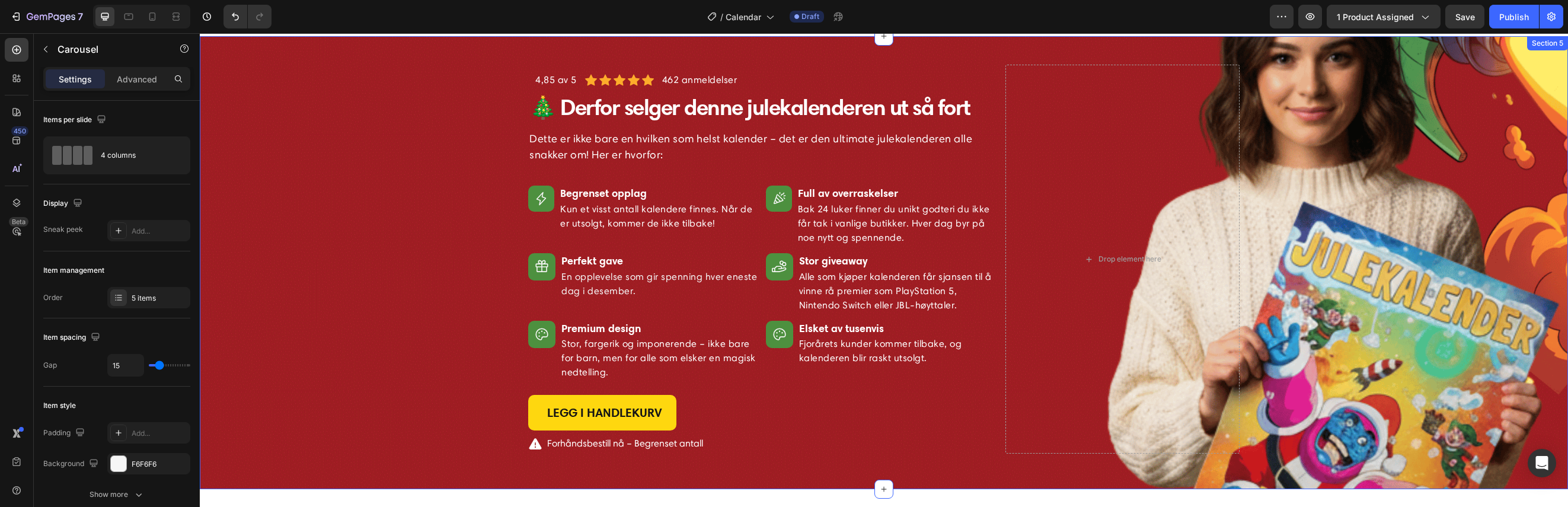
click at [323, 295] on div "Image 4,85 av 5 Text block Icon Icon Icon Icon Icon Icon List Hoz 462 anmeldels…" at bounding box center [883, 262] width 1350 height 396
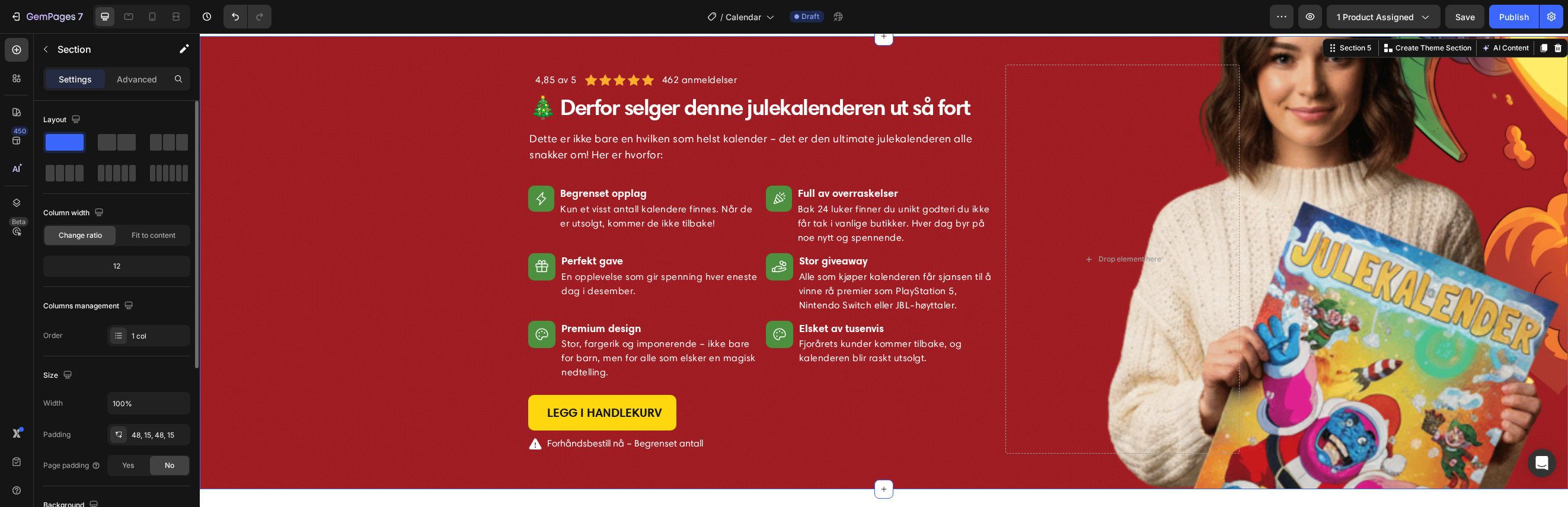
scroll to position [283, 0]
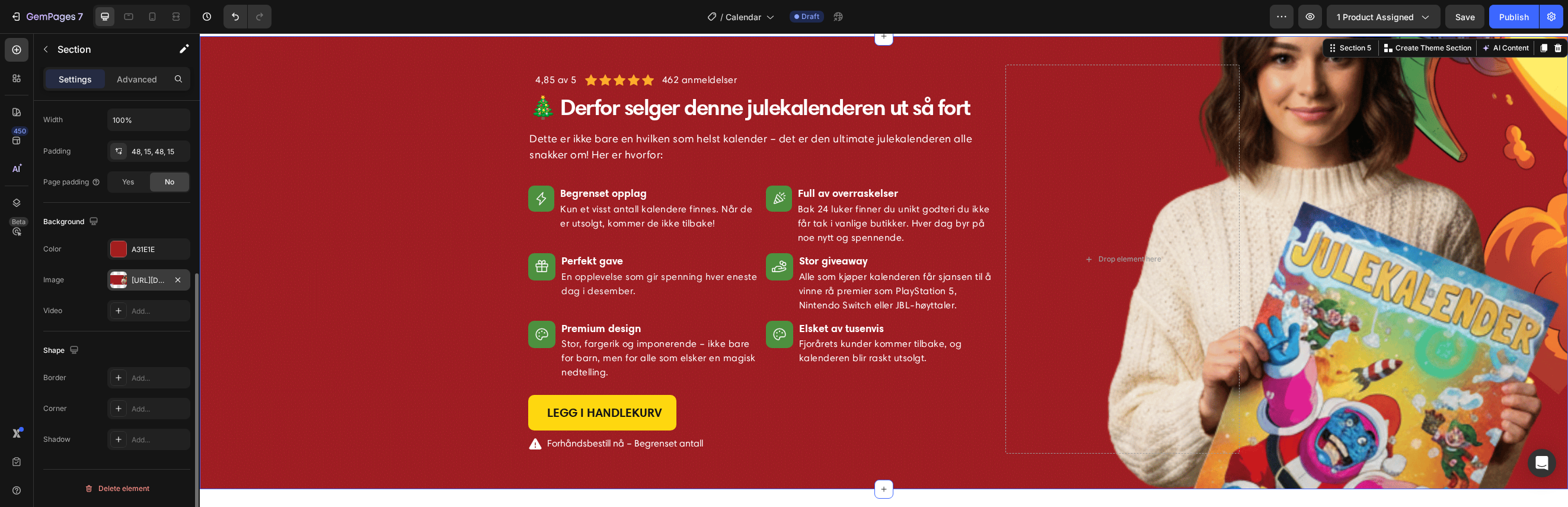
click at [147, 283] on div "[URL][DOMAIN_NAME]" at bounding box center [148, 280] width 34 height 11
